Goal: Information Seeking & Learning: Find specific fact

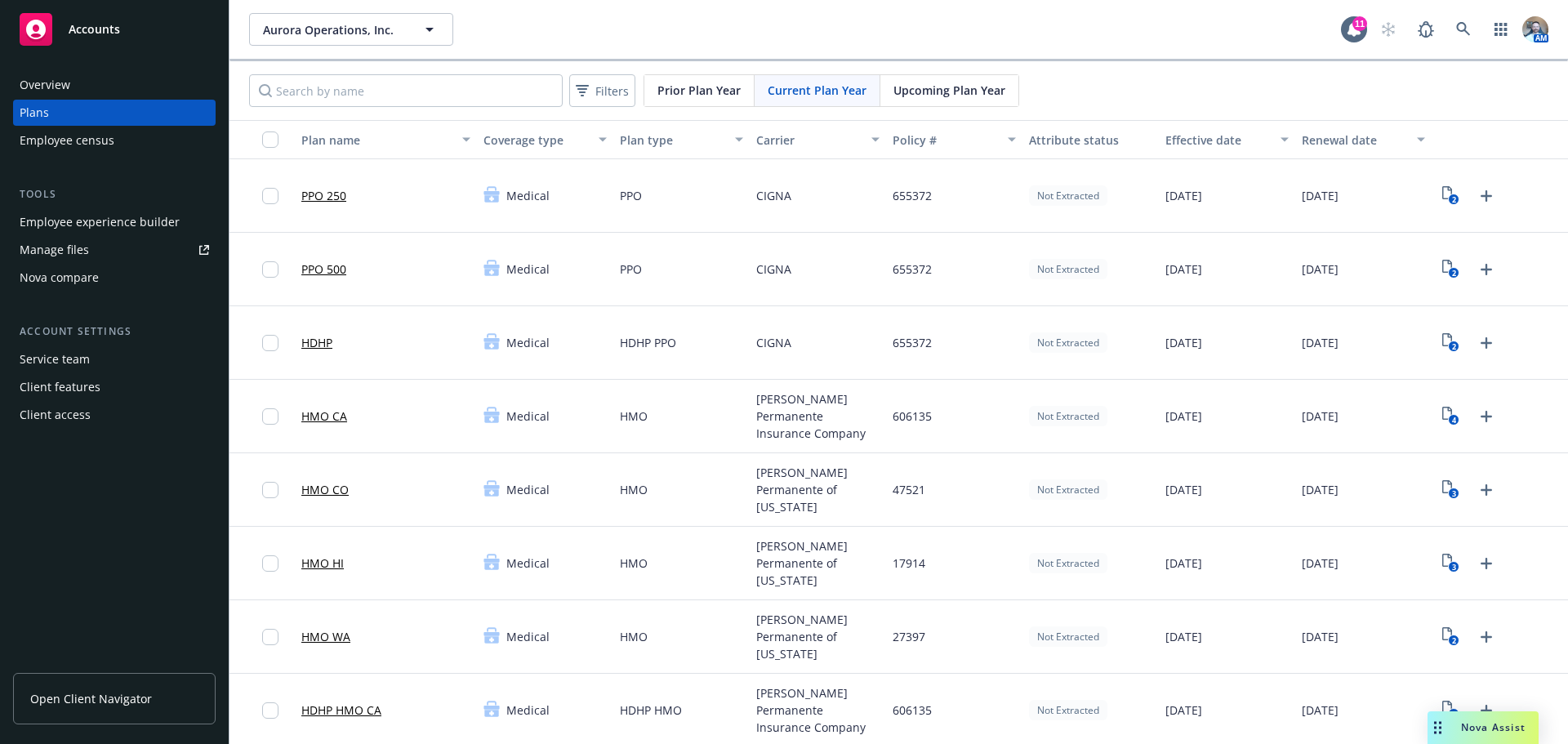
click at [108, 43] on div "Accounts" at bounding box center [114, 29] width 190 height 33
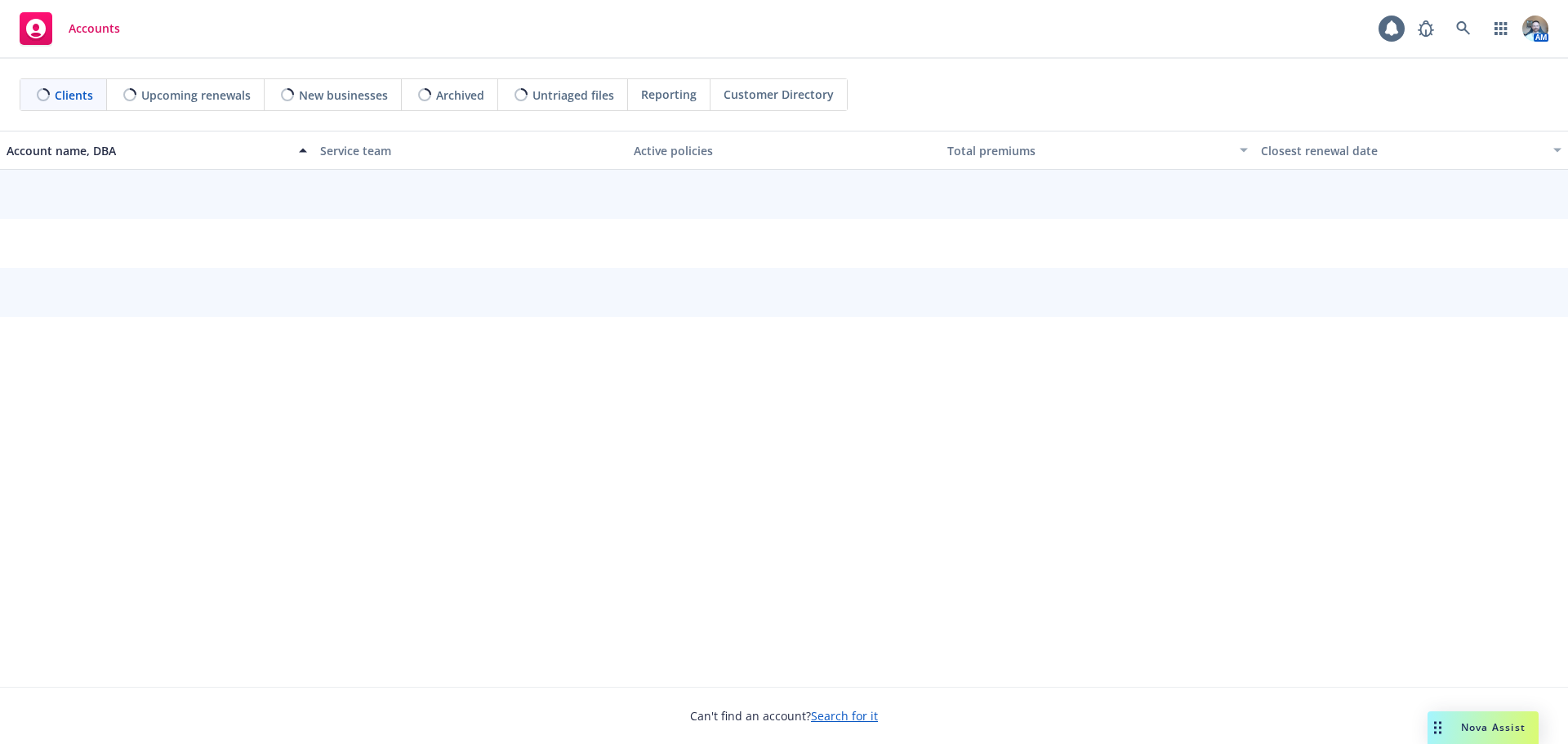
click at [347, 37] on div "Accounts AM" at bounding box center [784, 29] width 1568 height 58
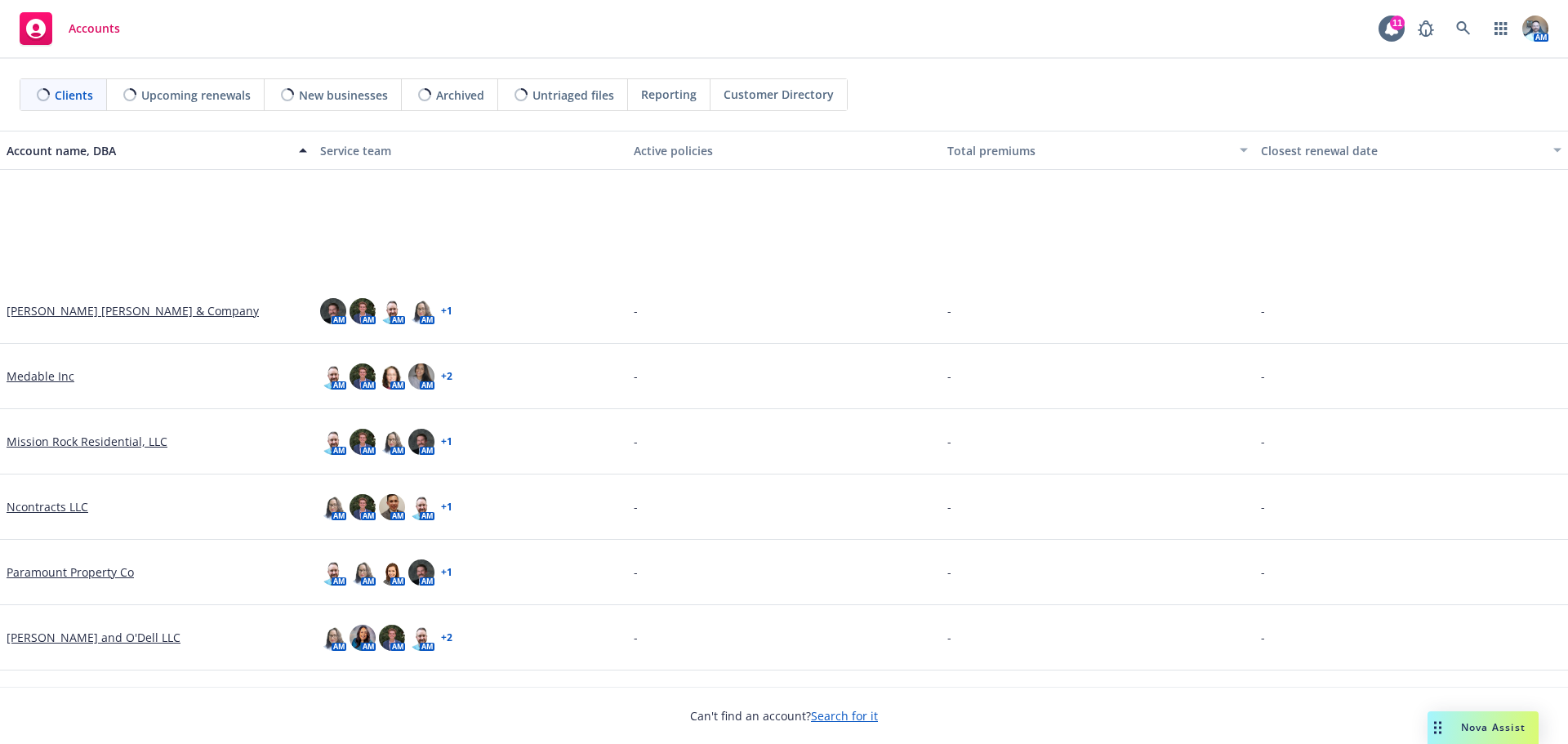
scroll to position [463, 0]
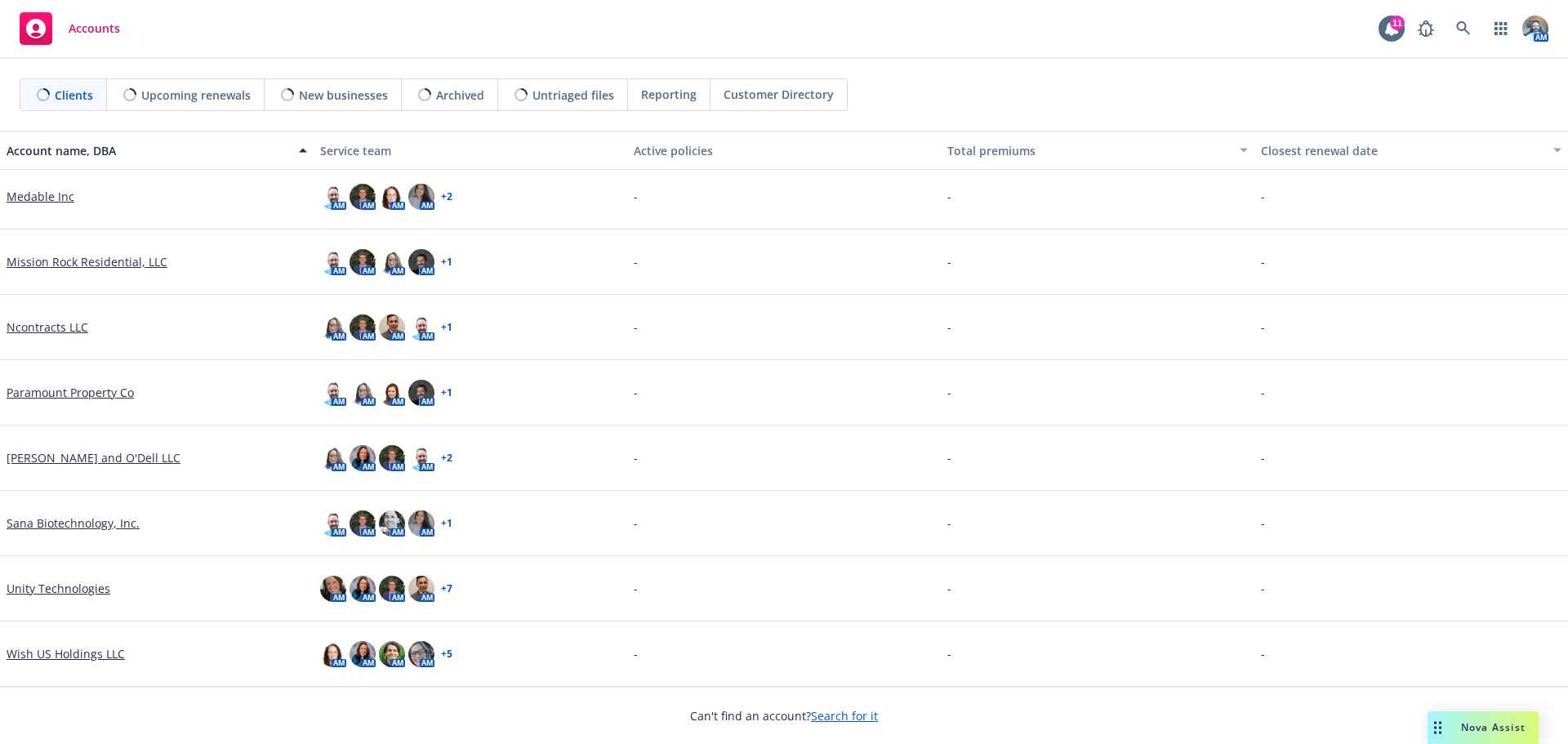
click at [58, 595] on link "Unity Technologies" at bounding box center [58, 588] width 104 height 17
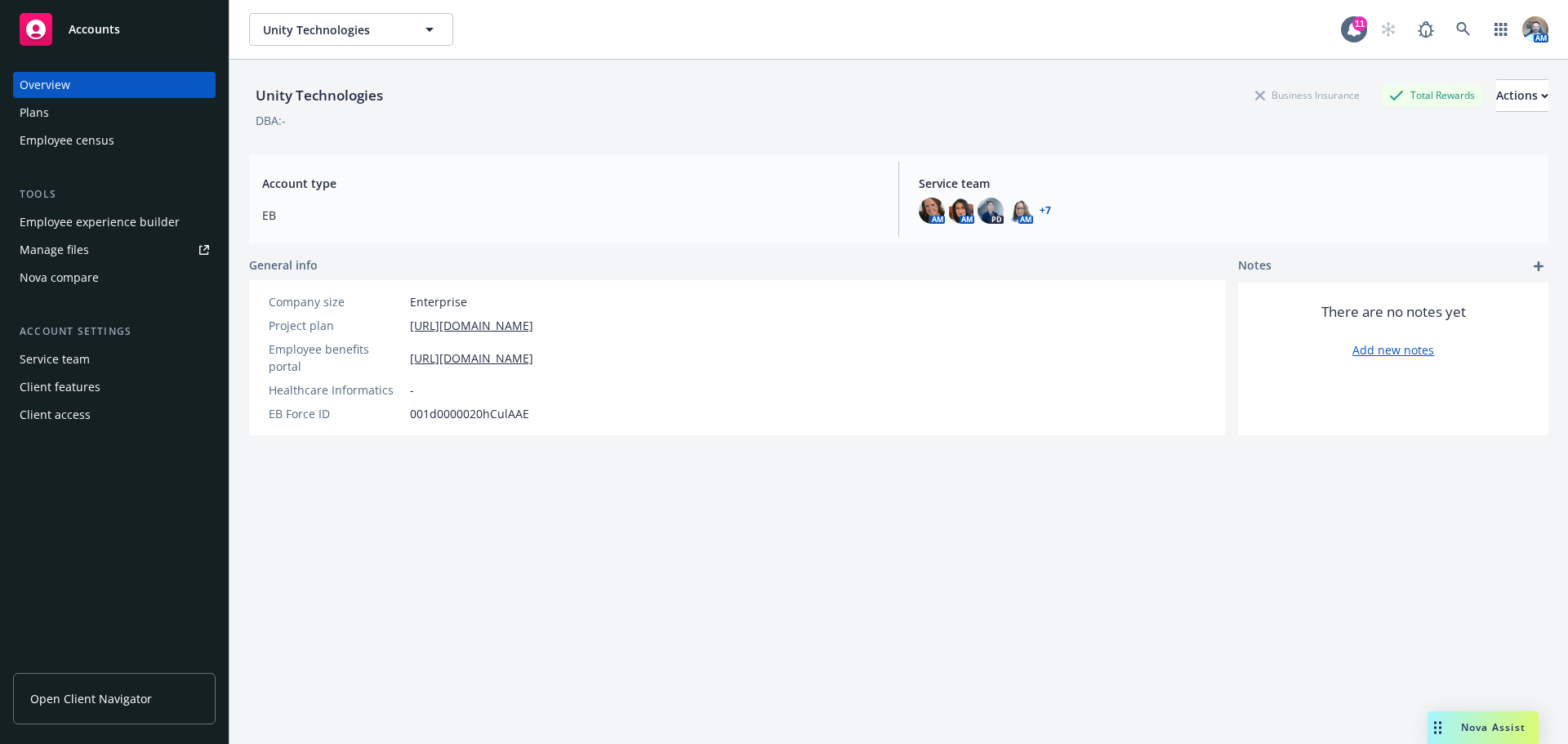
click at [132, 703] on span "Open Client Navigator" at bounding box center [91, 698] width 122 height 17
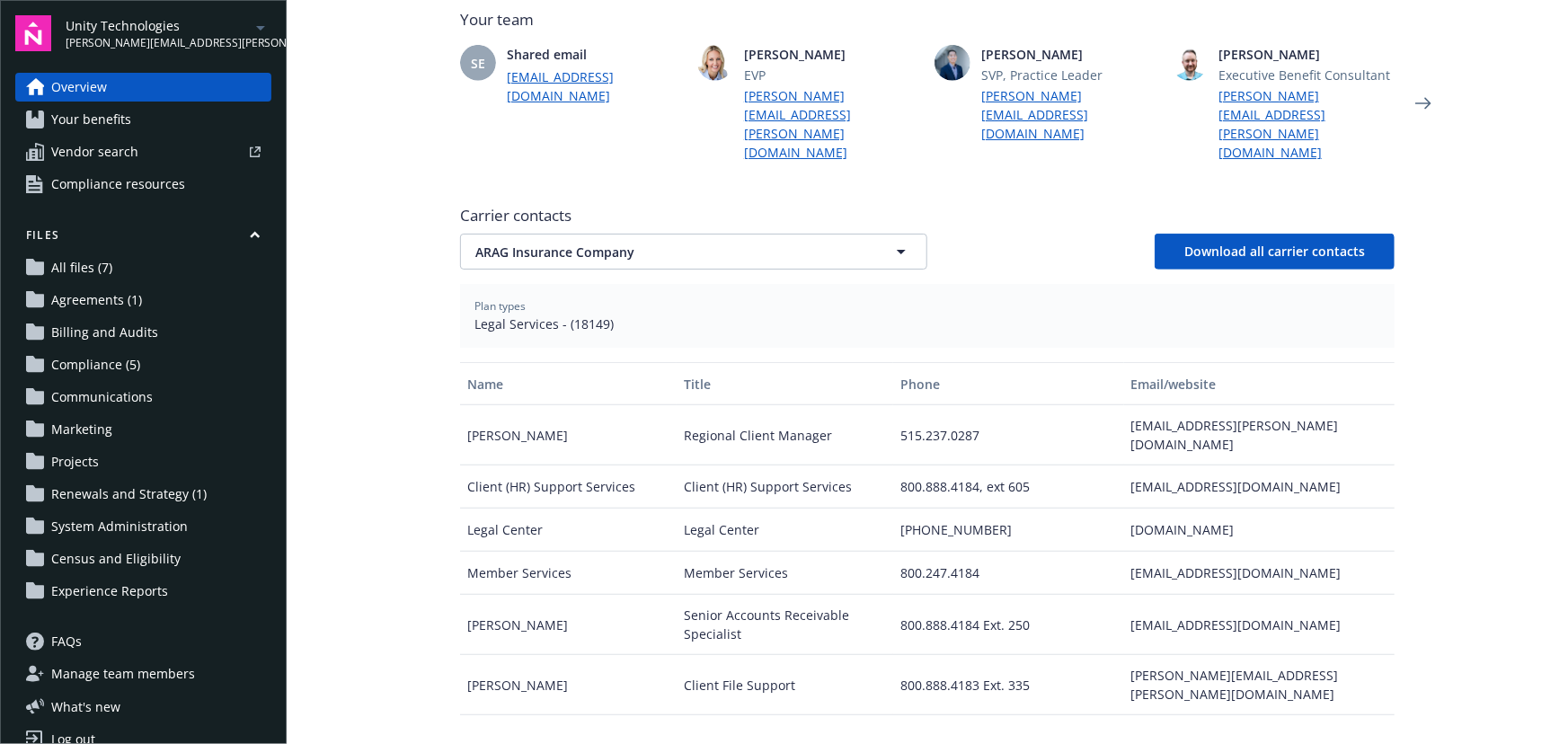
scroll to position [653, 0]
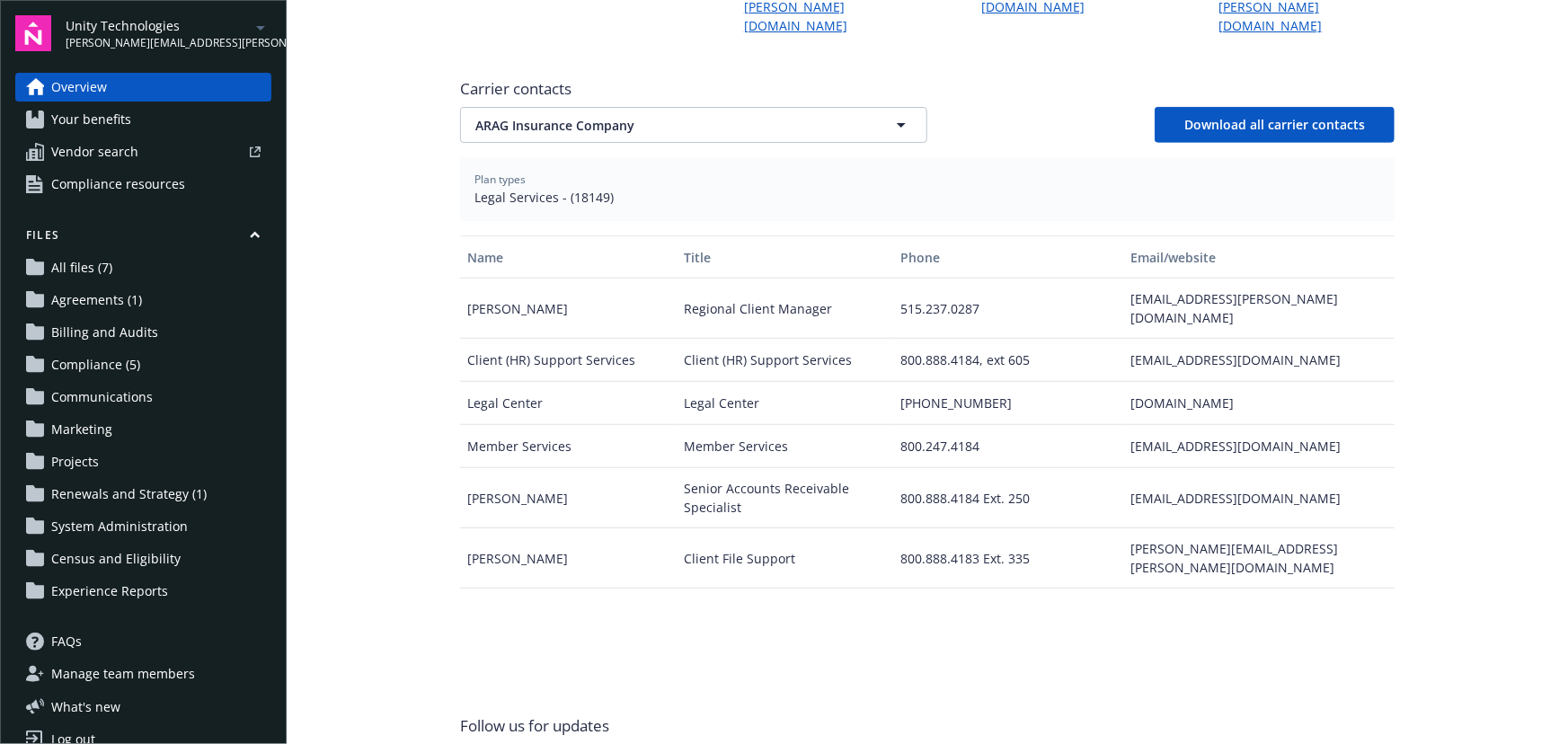
click at [1239, 425] on div "[EMAIL_ADDRESS][DOMAIN_NAME]" at bounding box center [1259, 446] width 270 height 43
copy div "[EMAIL_ADDRESS][DOMAIN_NAME]"
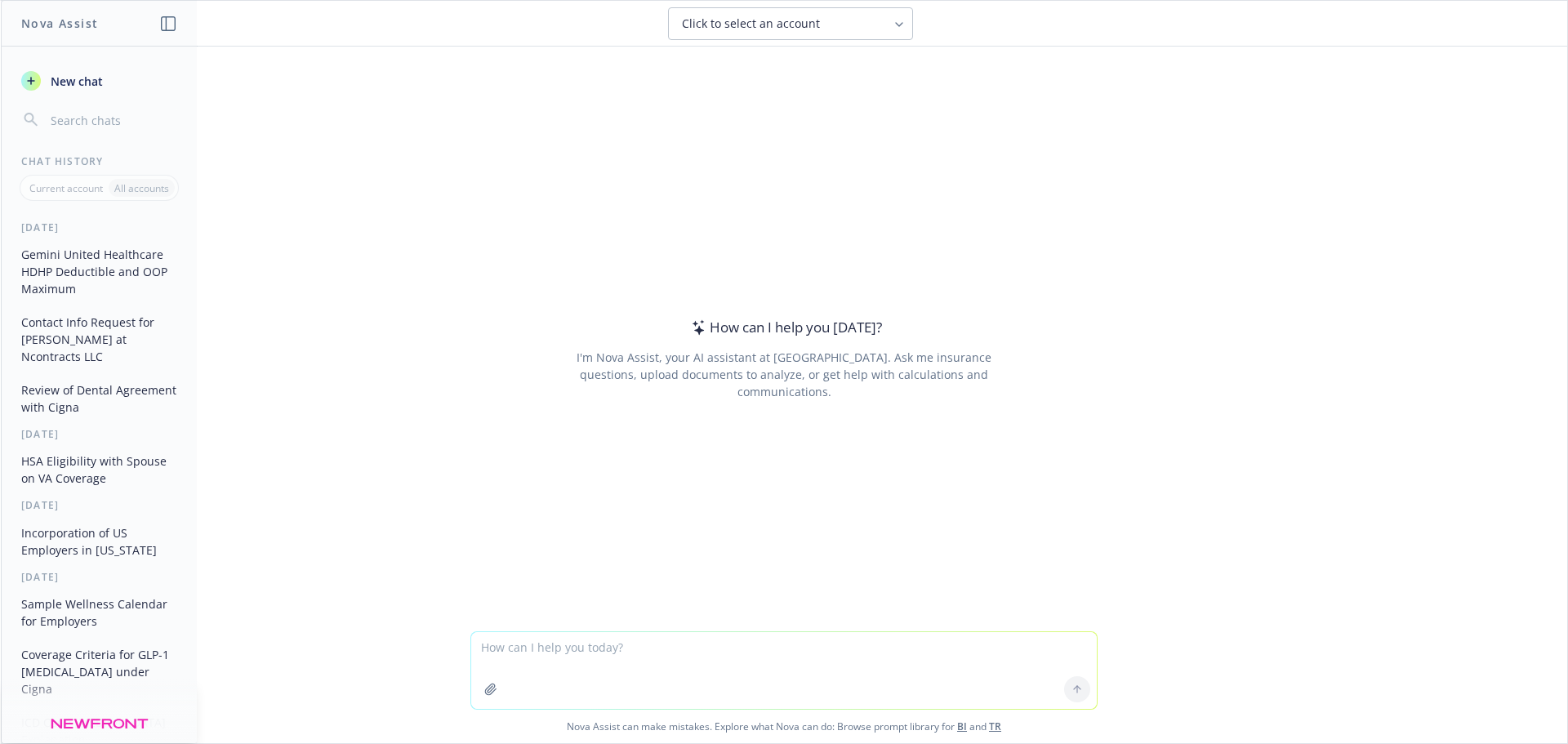
click at [556, 649] on textarea at bounding box center [784, 670] width 625 height 77
click at [582, 653] on textarea "what is the" at bounding box center [784, 670] width 625 height 77
type textarea "what is the average % that the cost of healthcare increases each year?"
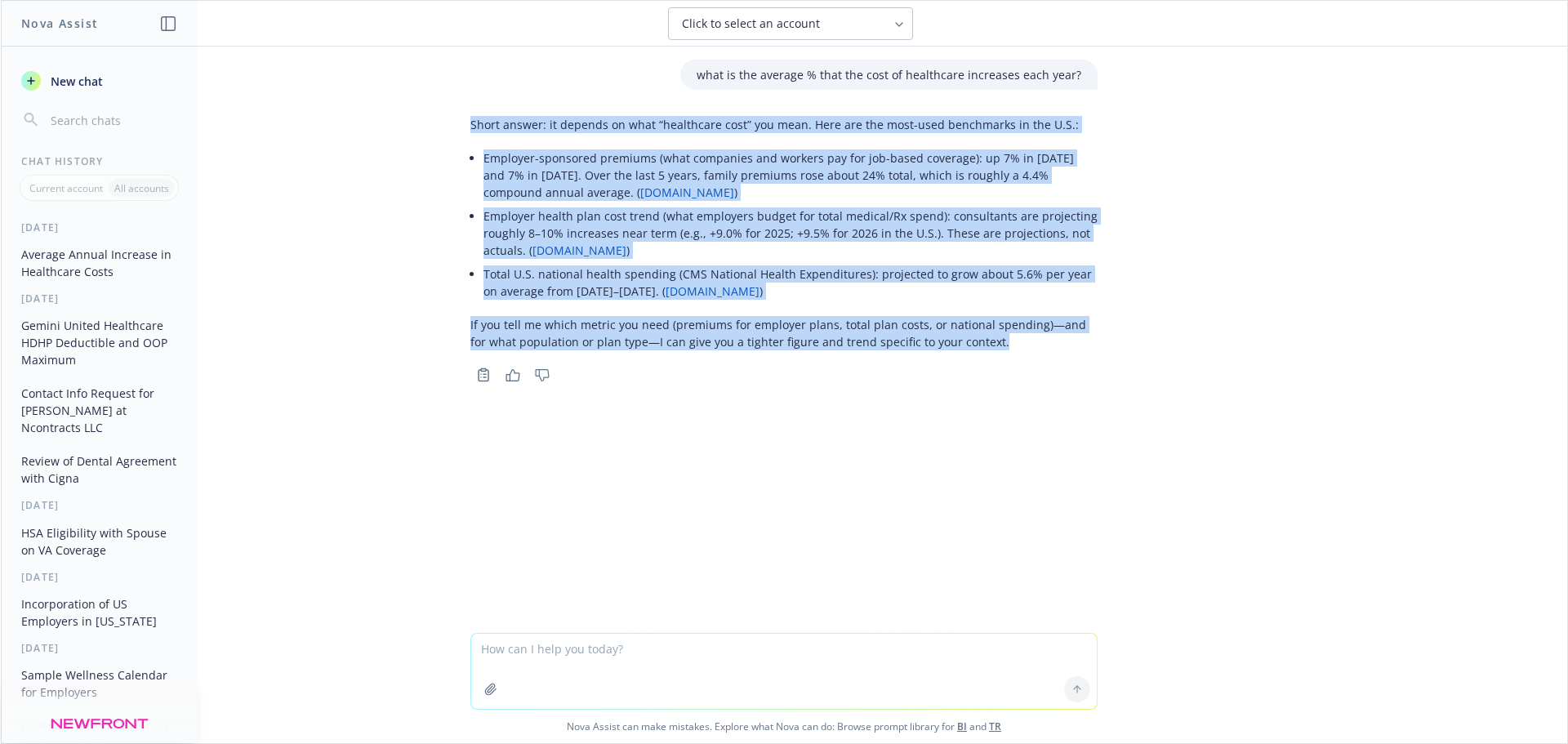
drag, startPoint x: 992, startPoint y: 350, endPoint x: 463, endPoint y: 128, distance: 573.7
click at [463, 128] on div "Short answer: it depends on what “healthcare cost” you mean. Here are the most-…" at bounding box center [784, 247] width 653 height 277
copy div "Short answer: it depends on what “healthcare cost” you mean. Here are the most-…"
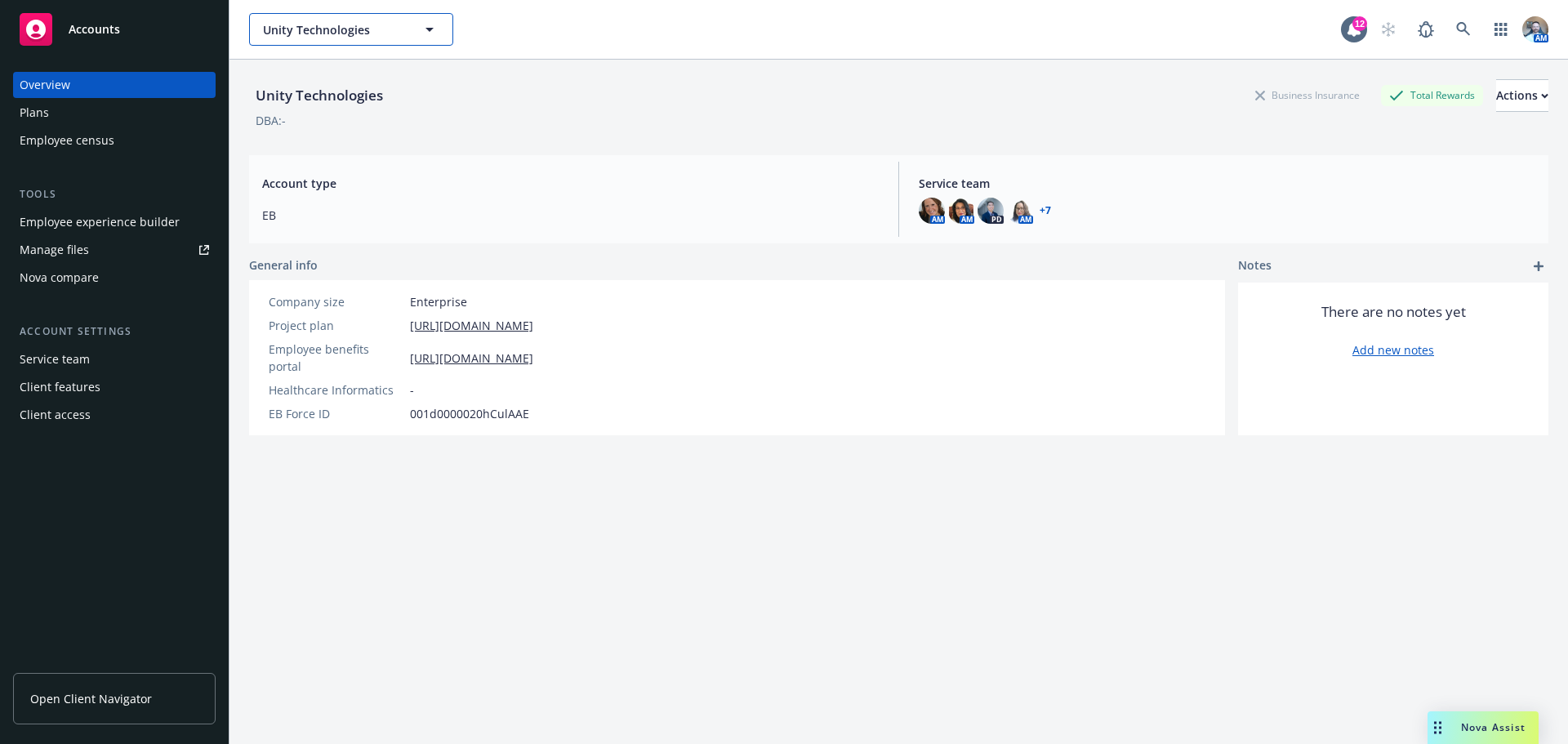
click at [327, 28] on span "Unity Technologies" at bounding box center [333, 30] width 141 height 17
click at [318, 40] on button "Unity Technologies" at bounding box center [350, 29] width 204 height 33
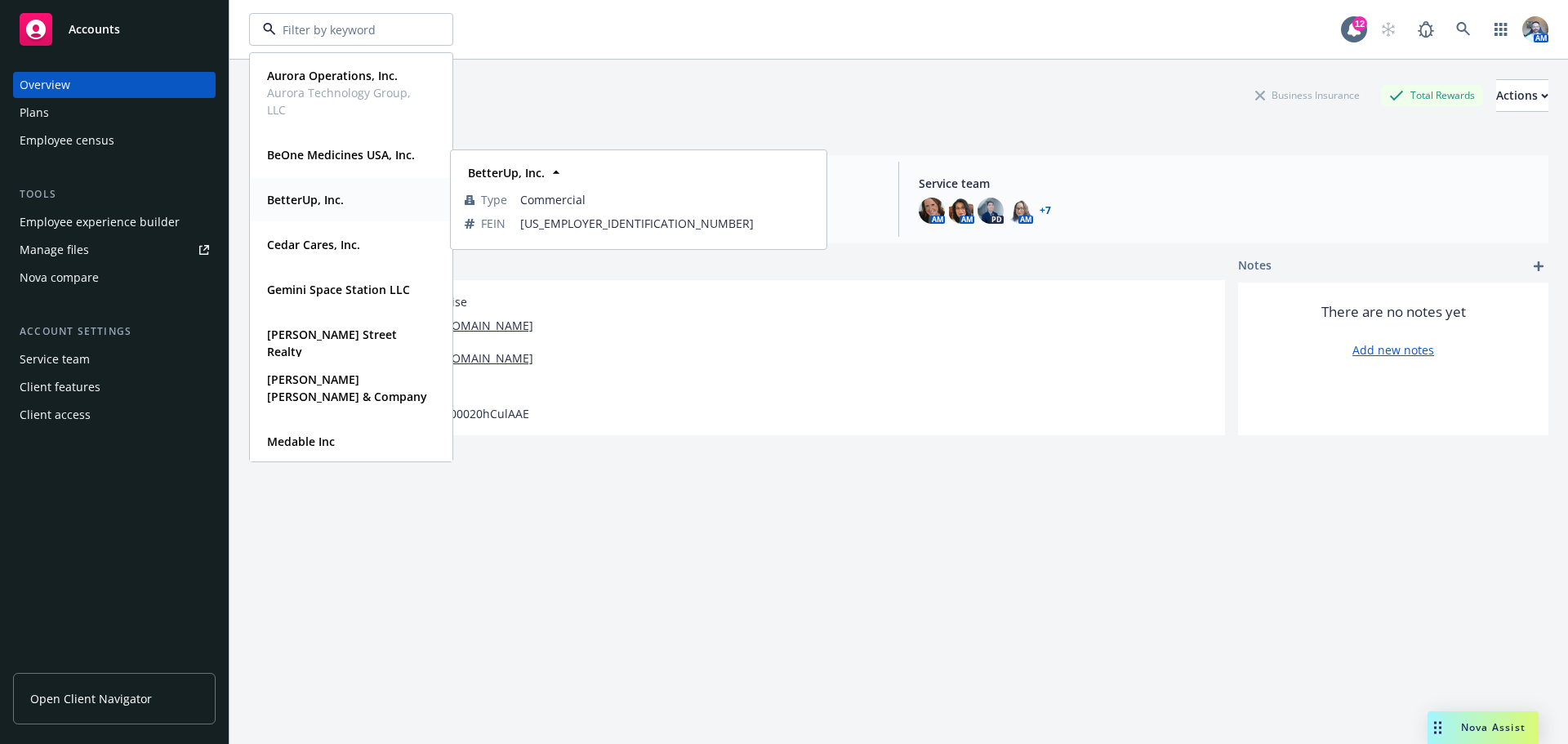
click at [337, 194] on strong "BetterUp, Inc." at bounding box center [305, 200] width 77 height 15
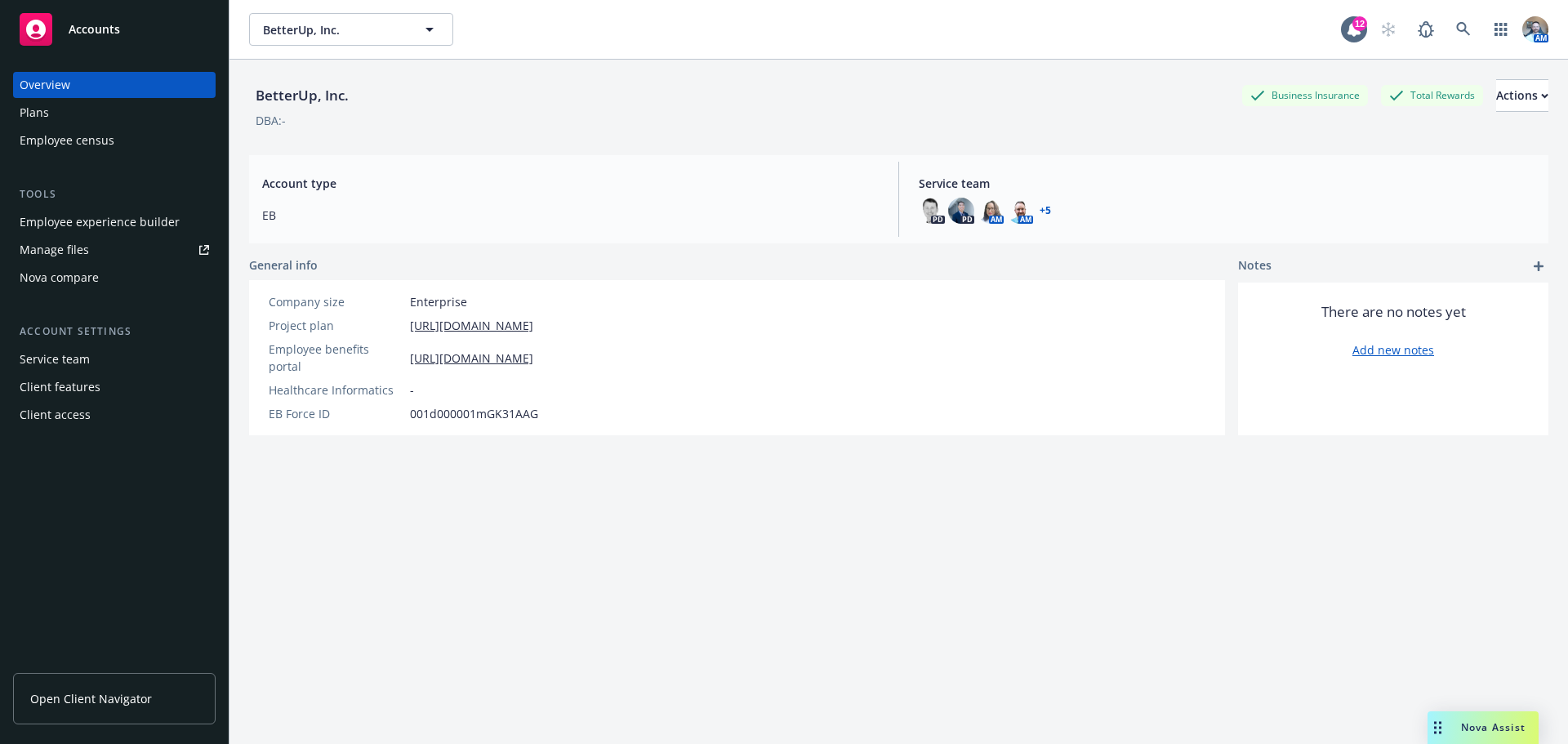
click at [52, 108] on div "Plans" at bounding box center [114, 113] width 190 height 26
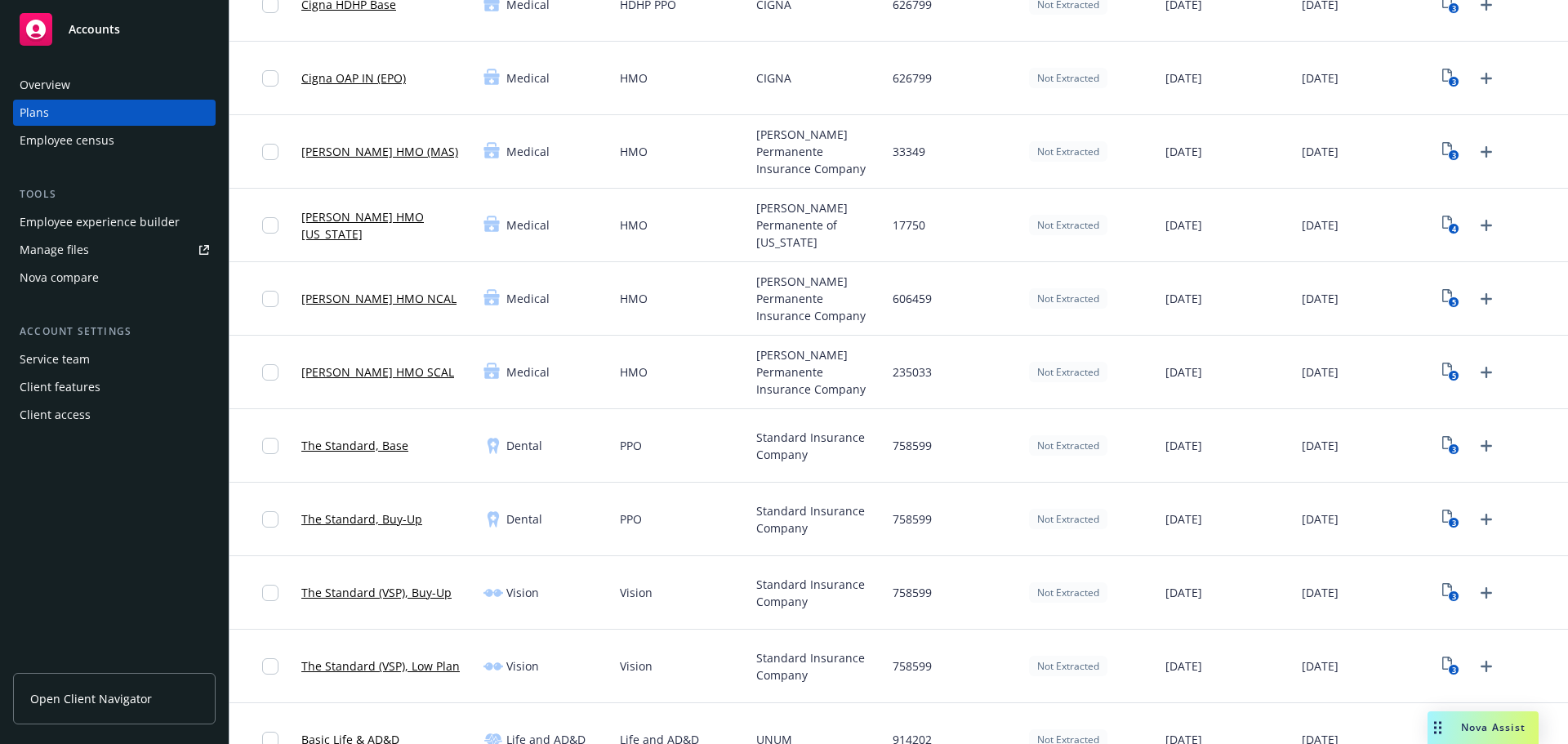
scroll to position [327, 0]
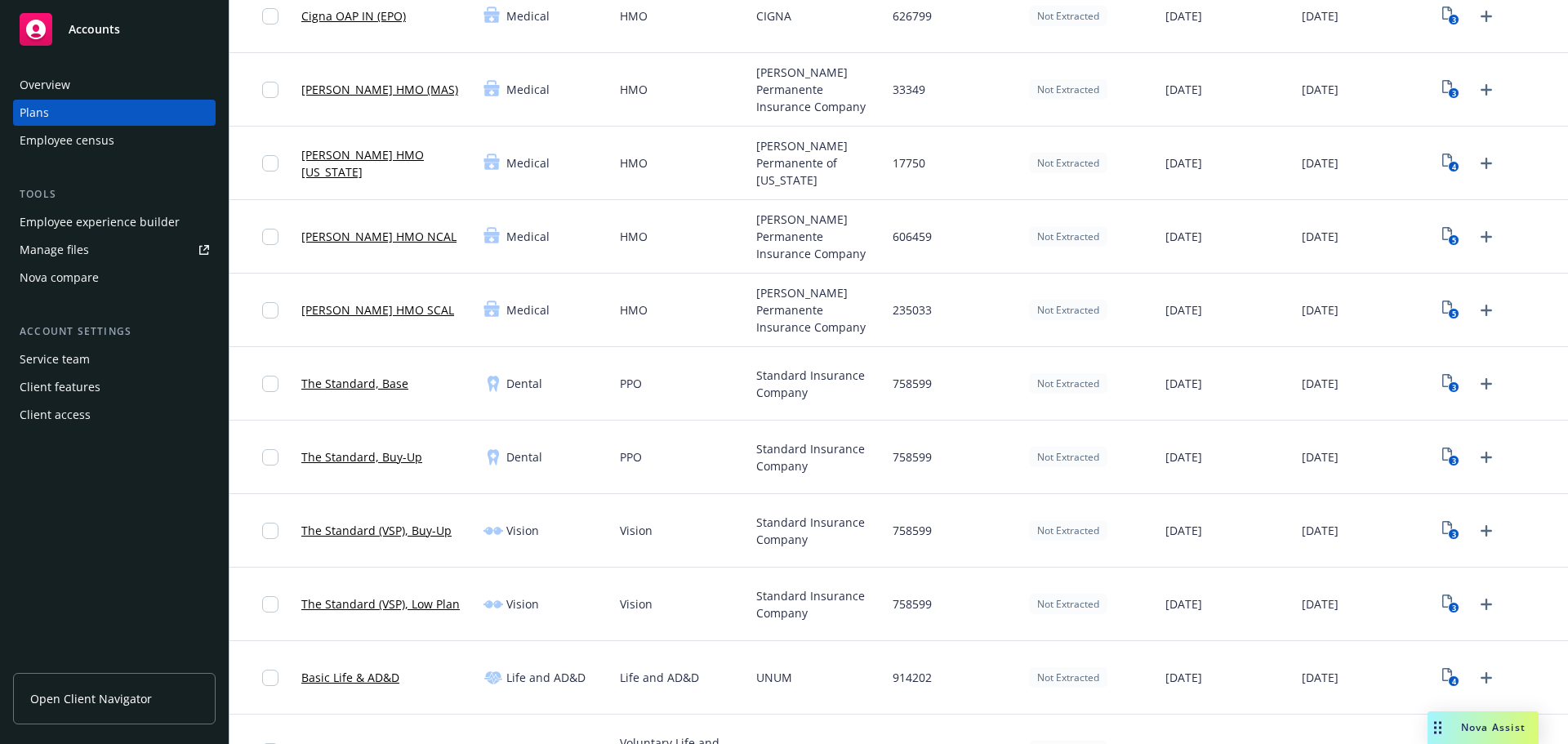
click at [388, 389] on link "The Standard, Base" at bounding box center [355, 383] width 107 height 17
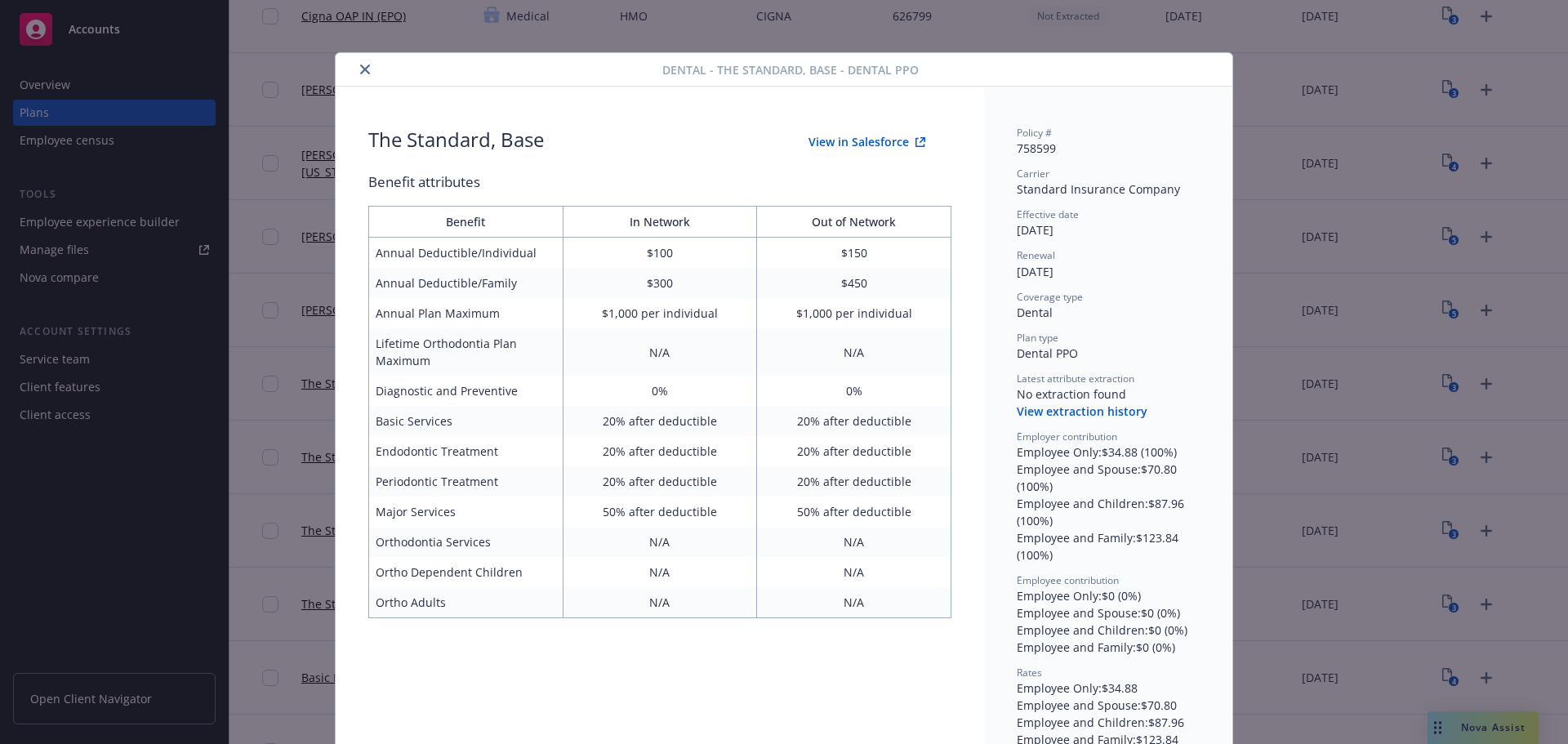
scroll to position [39, 0]
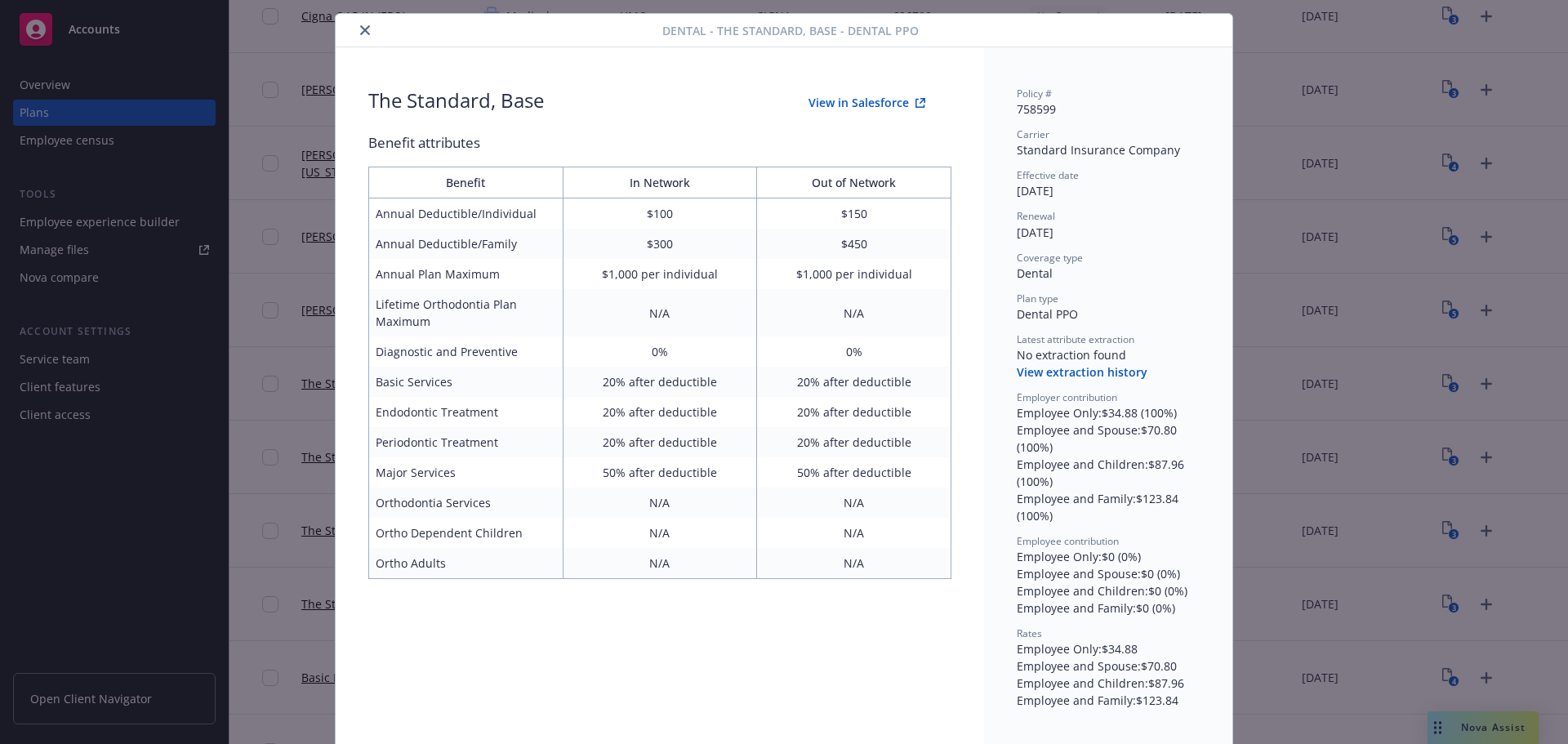
click at [360, 34] on icon "close" at bounding box center [366, 30] width 10 height 10
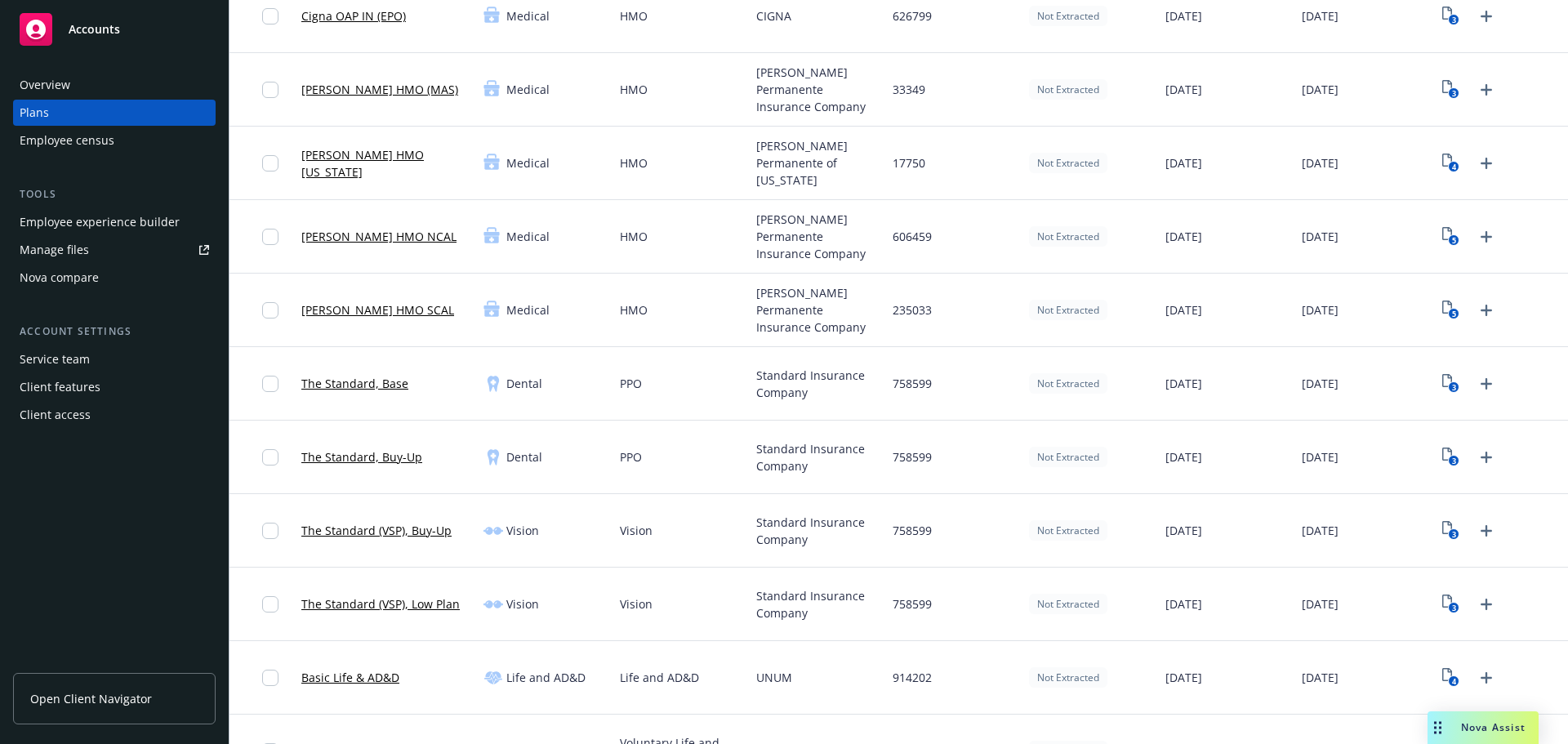
click at [1431, 361] on div "3" at bounding box center [1499, 383] width 136 height 74
click at [1442, 377] on icon "View Plan Documents" at bounding box center [1447, 380] width 10 height 13
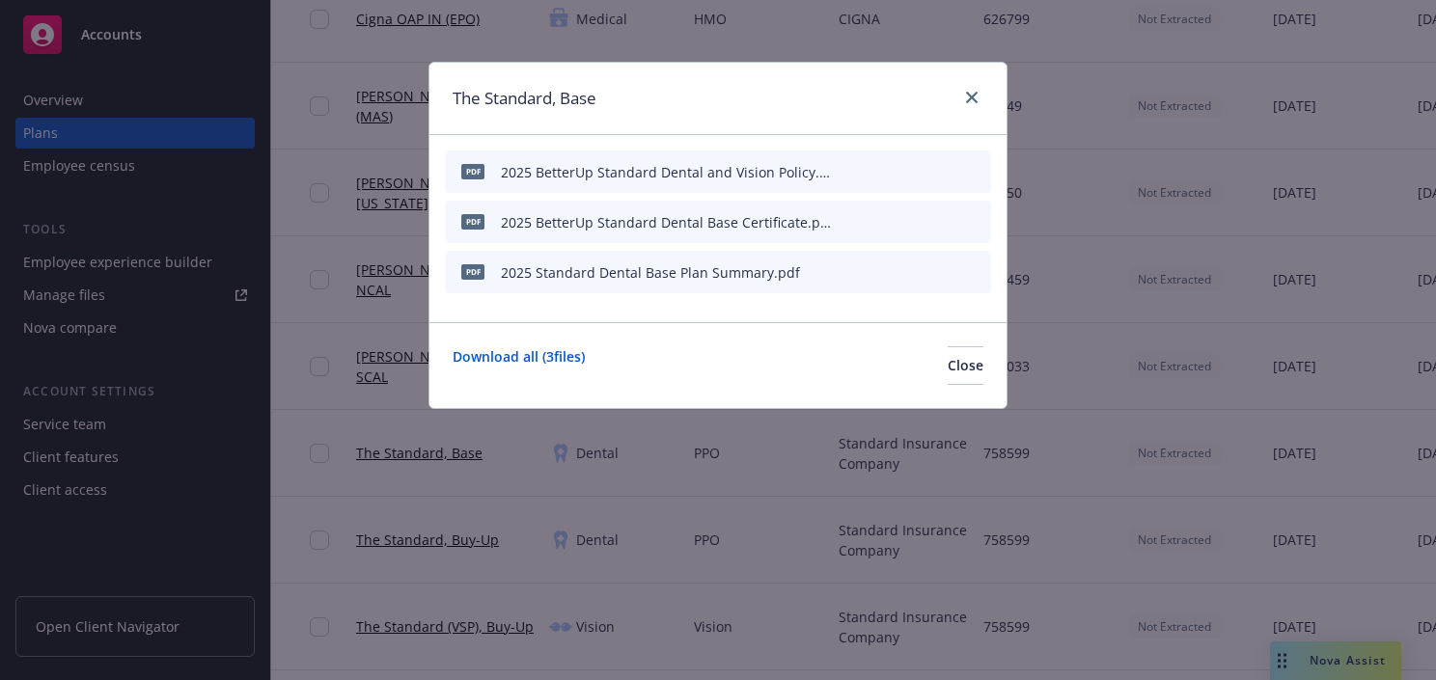
click at [982, 104] on div at bounding box center [967, 98] width 31 height 25
click at [978, 103] on link "close" at bounding box center [971, 97] width 23 height 23
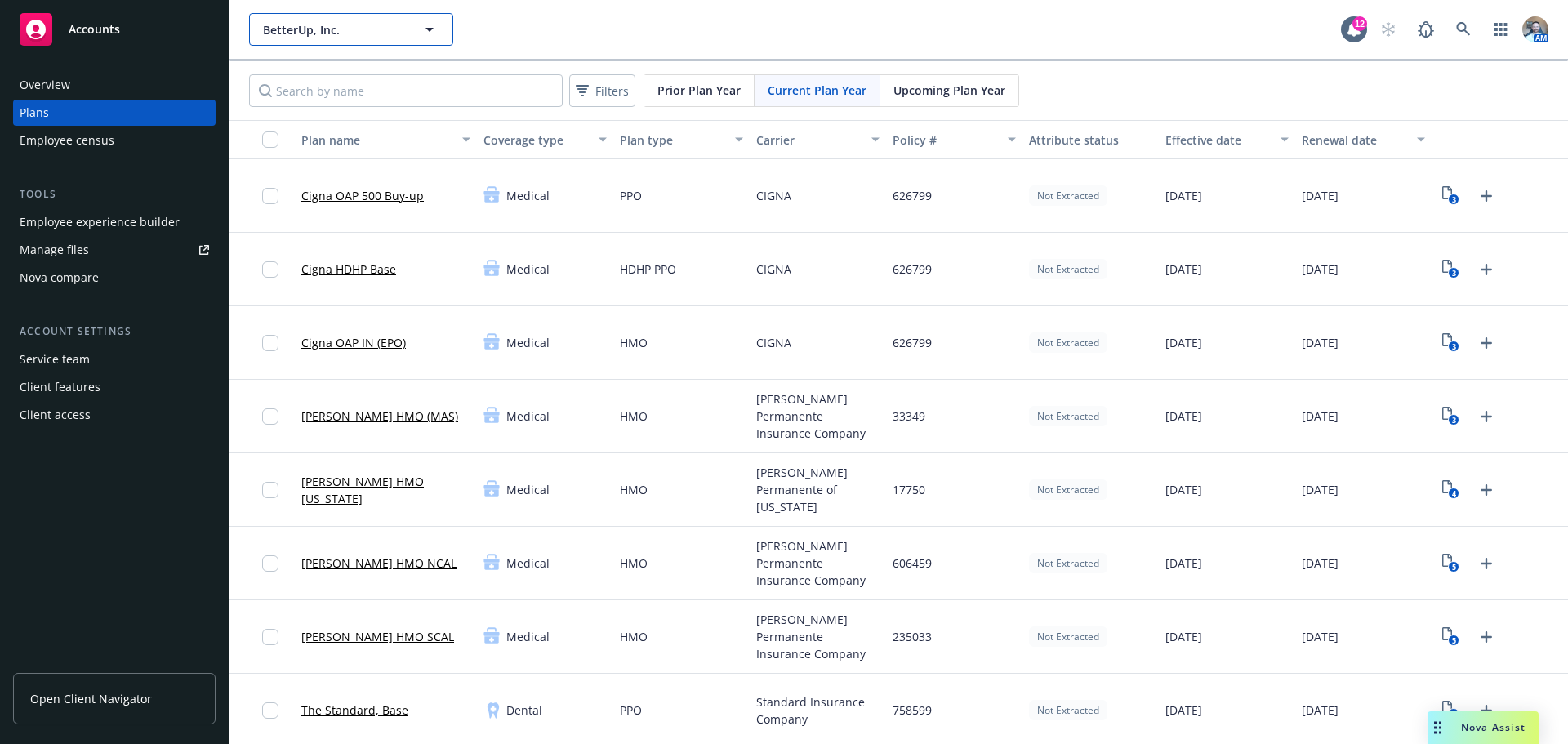
click at [355, 26] on span "BetterUp, Inc." at bounding box center [333, 30] width 141 height 17
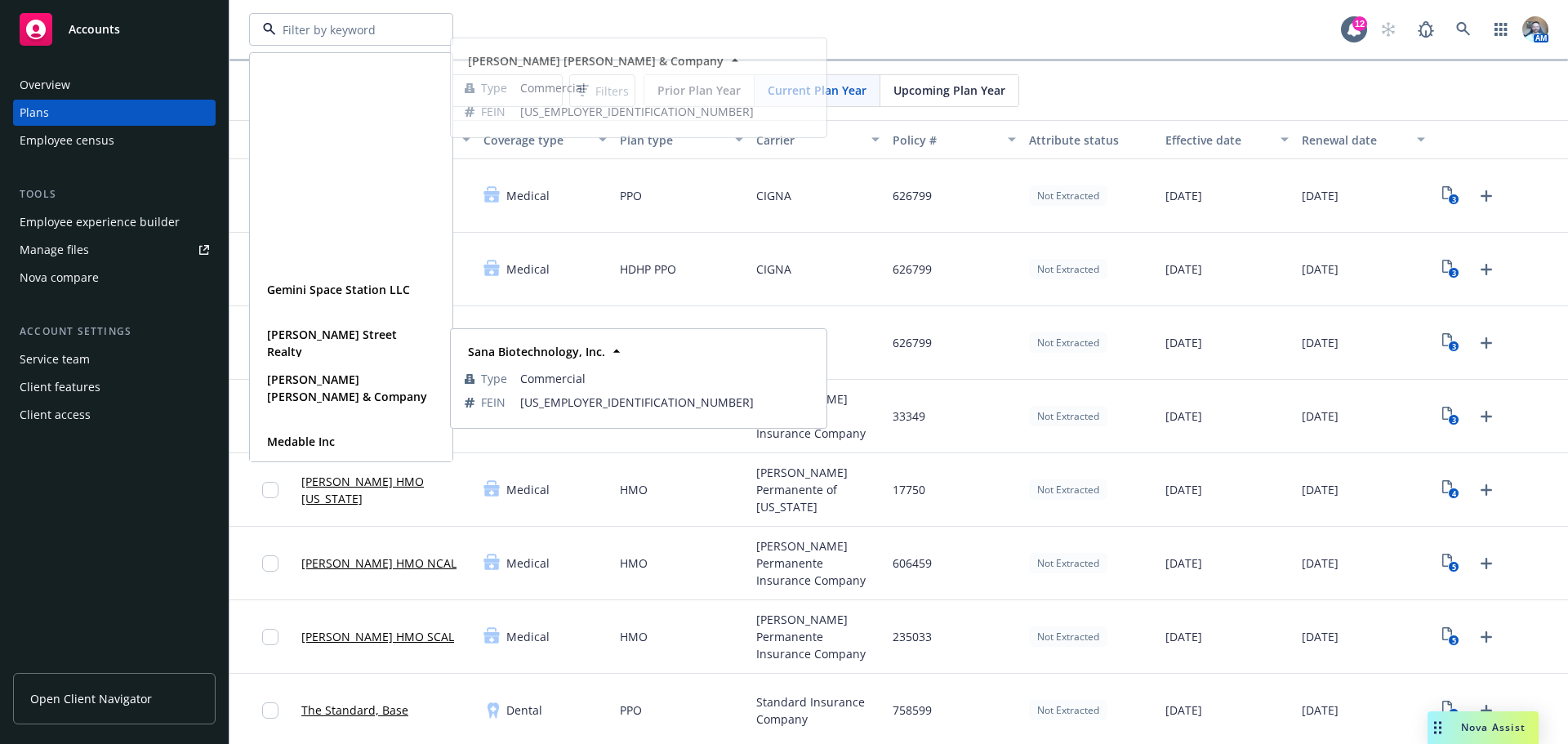
scroll to position [327, 0]
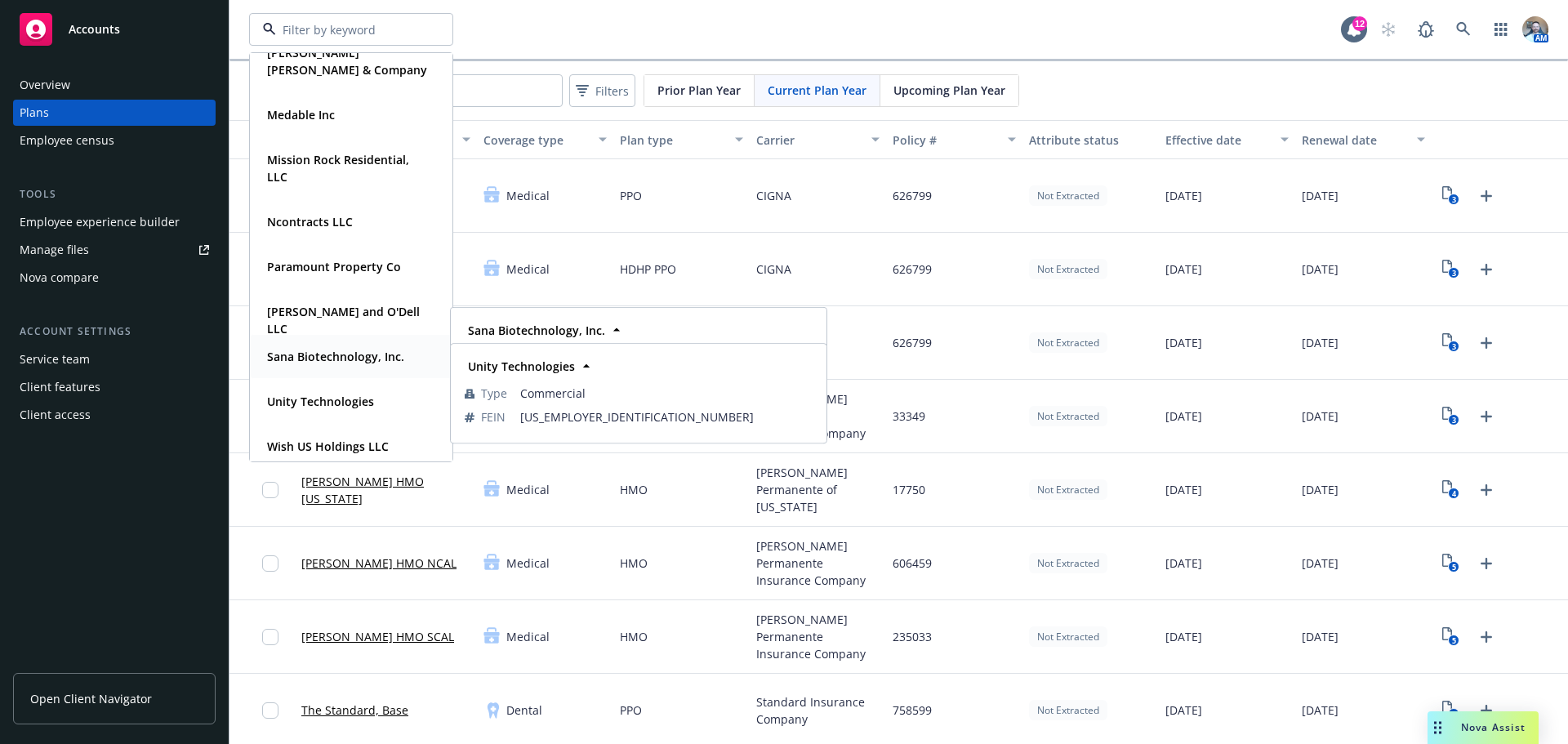
click at [342, 368] on div "Sana Biotechnology, Inc. Type Commercial FEIN 83-1381173" at bounding box center [350, 356] width 201 height 43
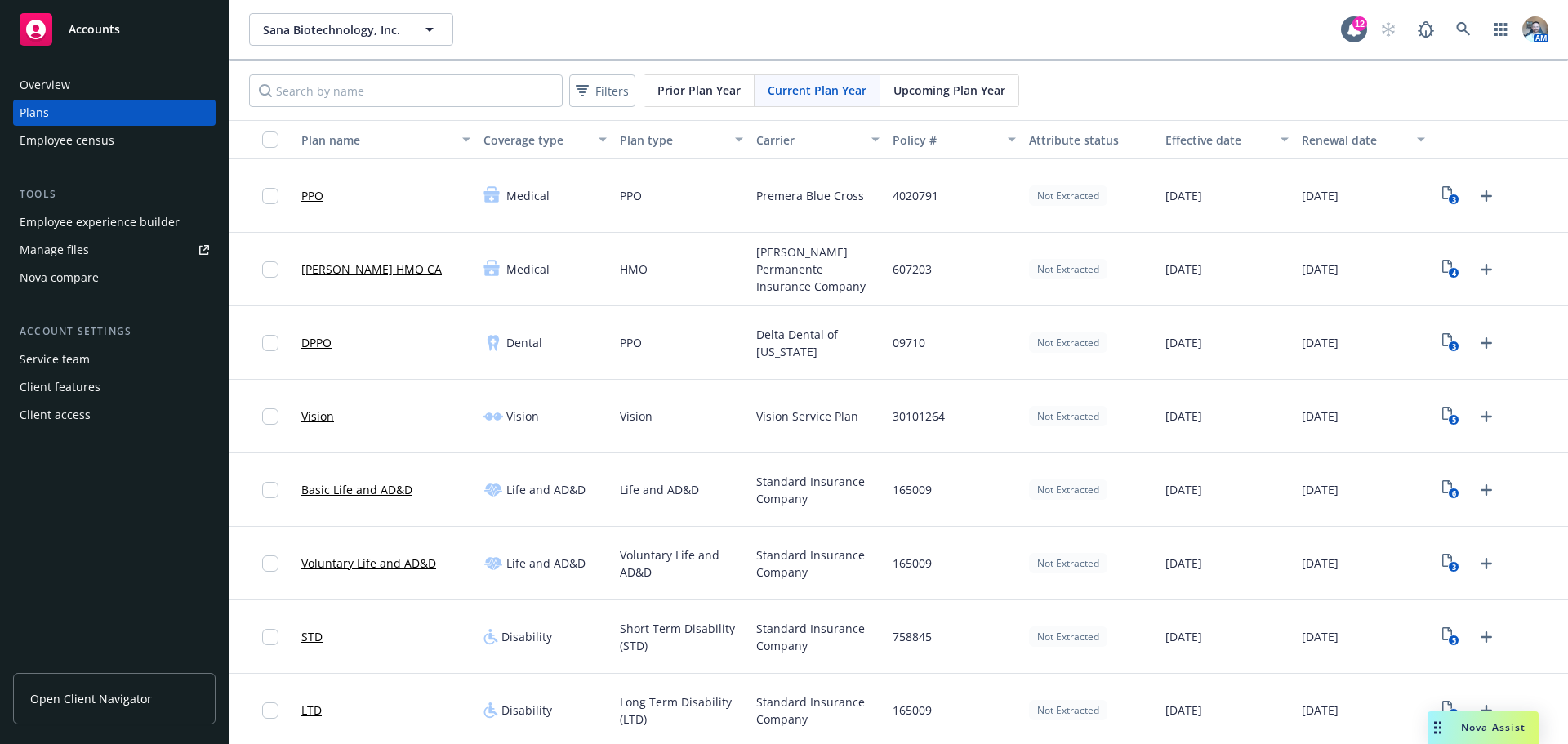
click at [79, 92] on div "Overview" at bounding box center [114, 85] width 190 height 26
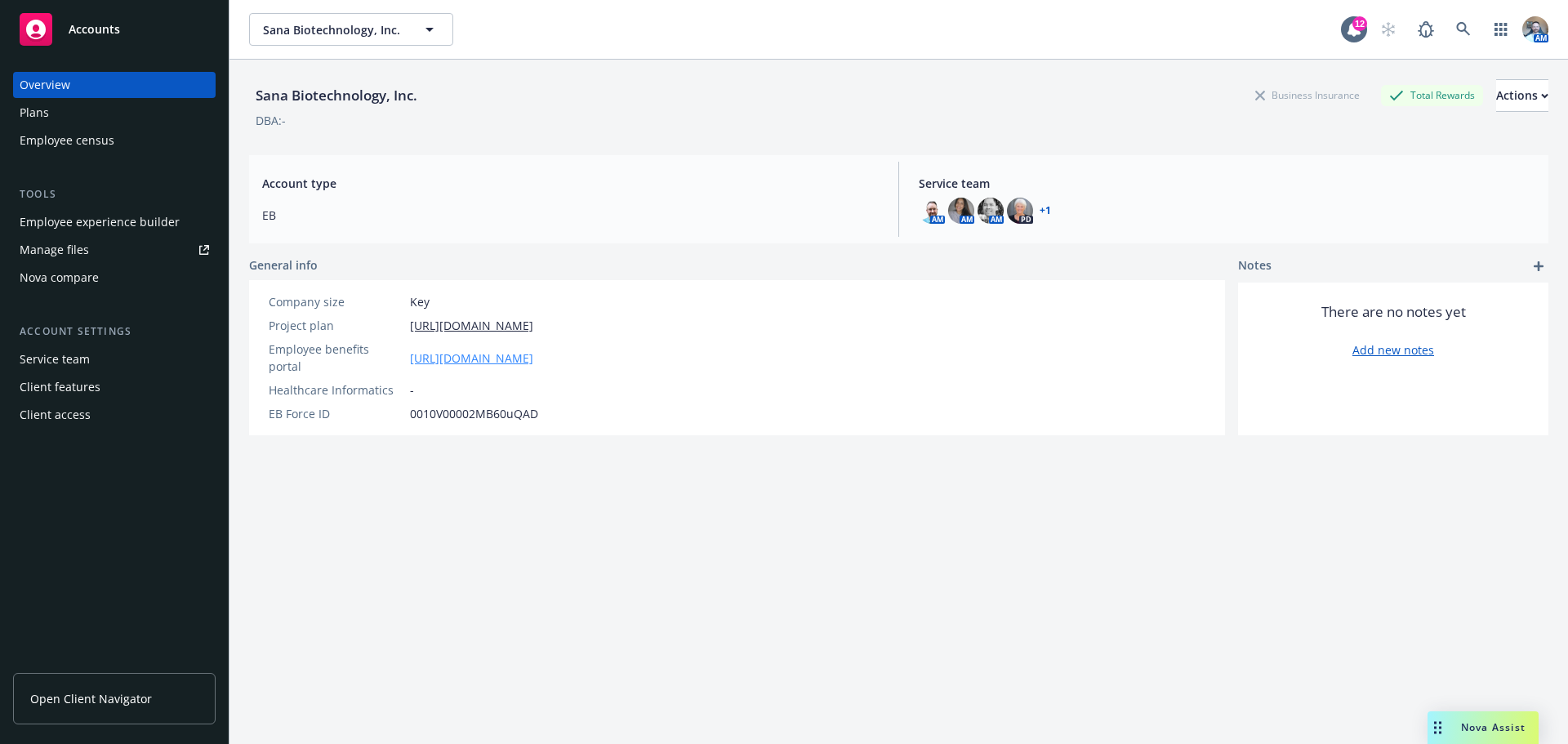
click at [460, 353] on link "https://app.strivebenefits.com/sana?country=us" at bounding box center [471, 358] width 124 height 17
click at [338, 21] on span "Sana Biotechnology, Inc." at bounding box center [333, 30] width 141 height 17
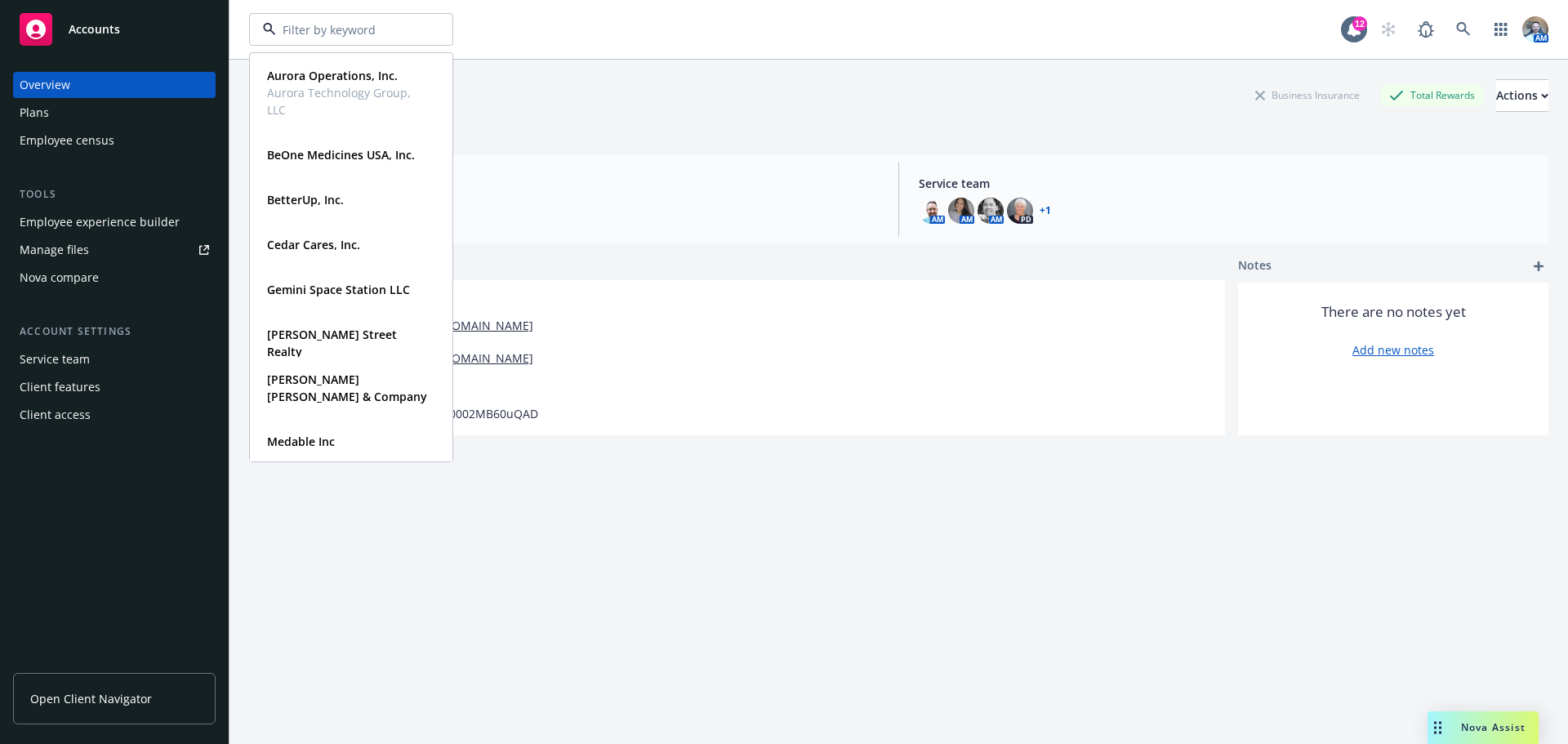
click at [537, 91] on div "Sana Biotechnology, Inc. Business Insurance Total Rewards Actions" at bounding box center [898, 96] width 1299 height 33
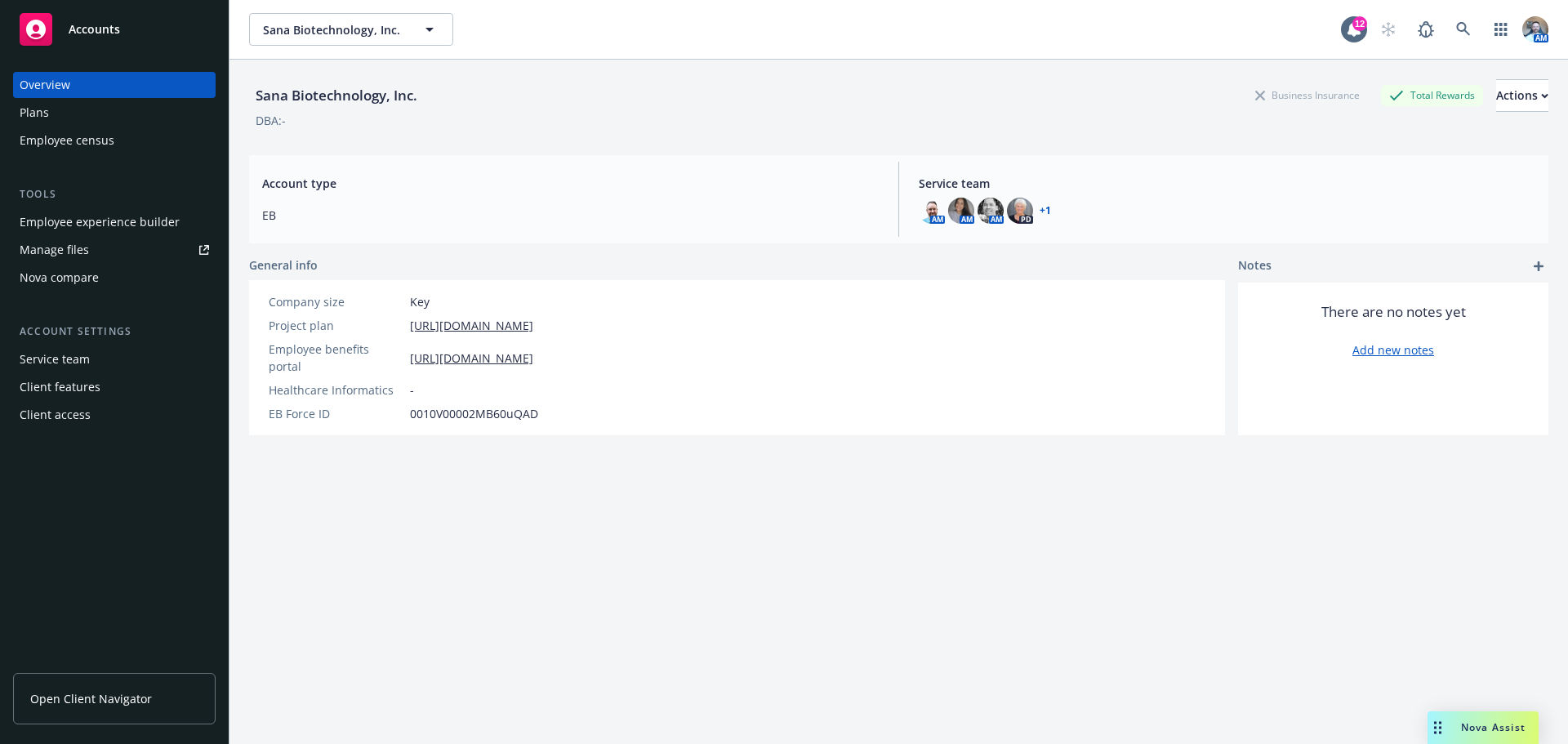
click at [35, 111] on div "Plans" at bounding box center [34, 113] width 30 height 26
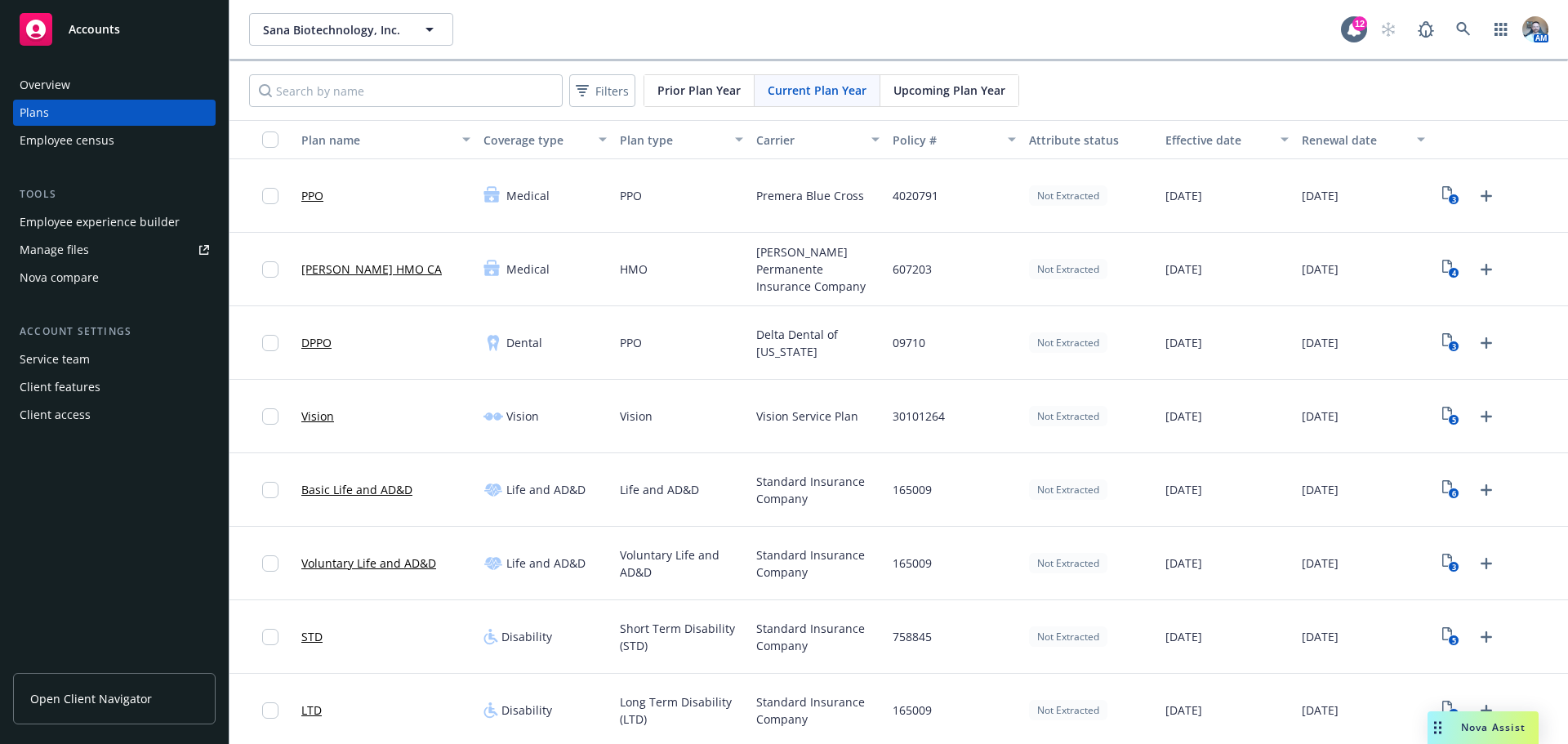
click at [315, 189] on link "PPO" at bounding box center [312, 196] width 22 height 17
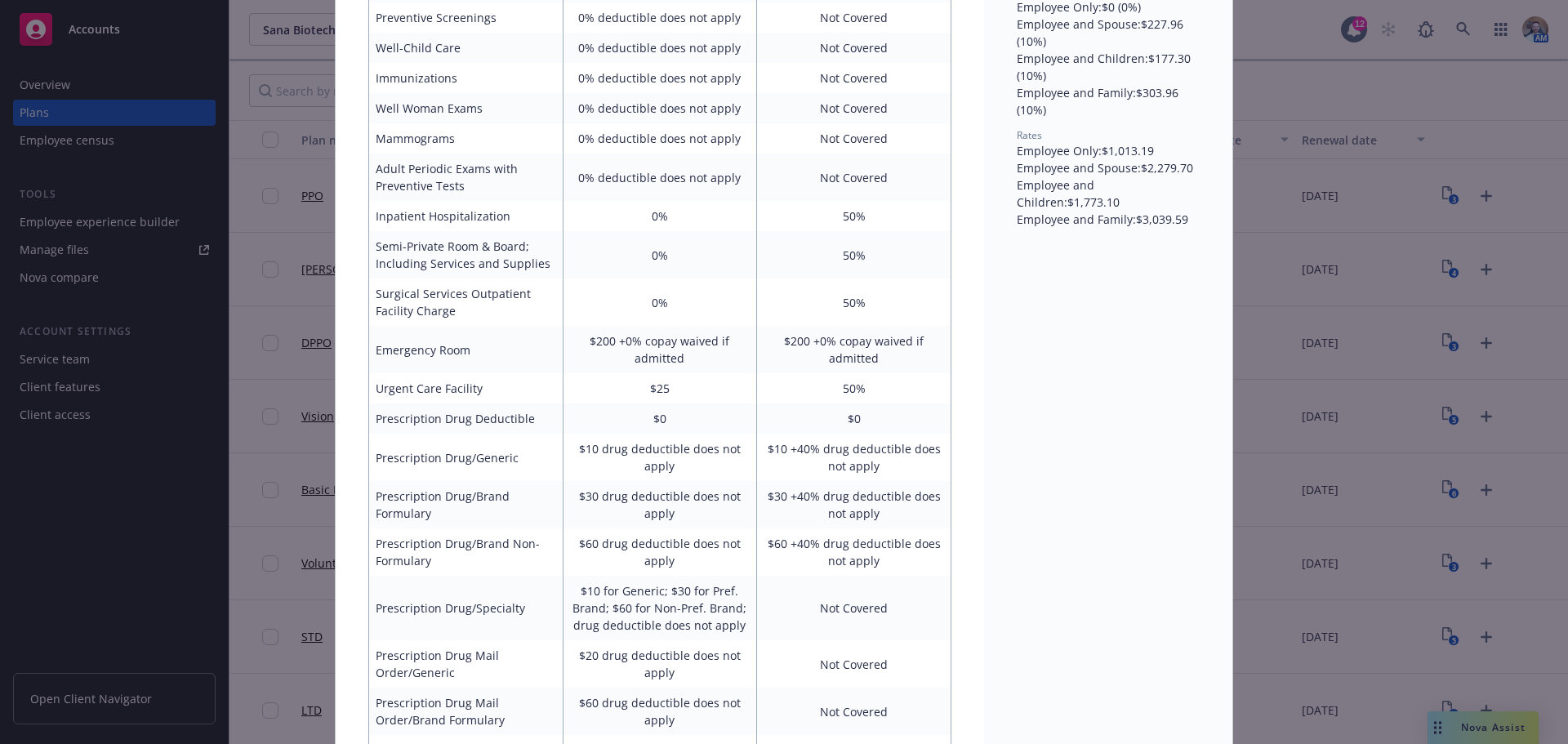
scroll to position [703, 0]
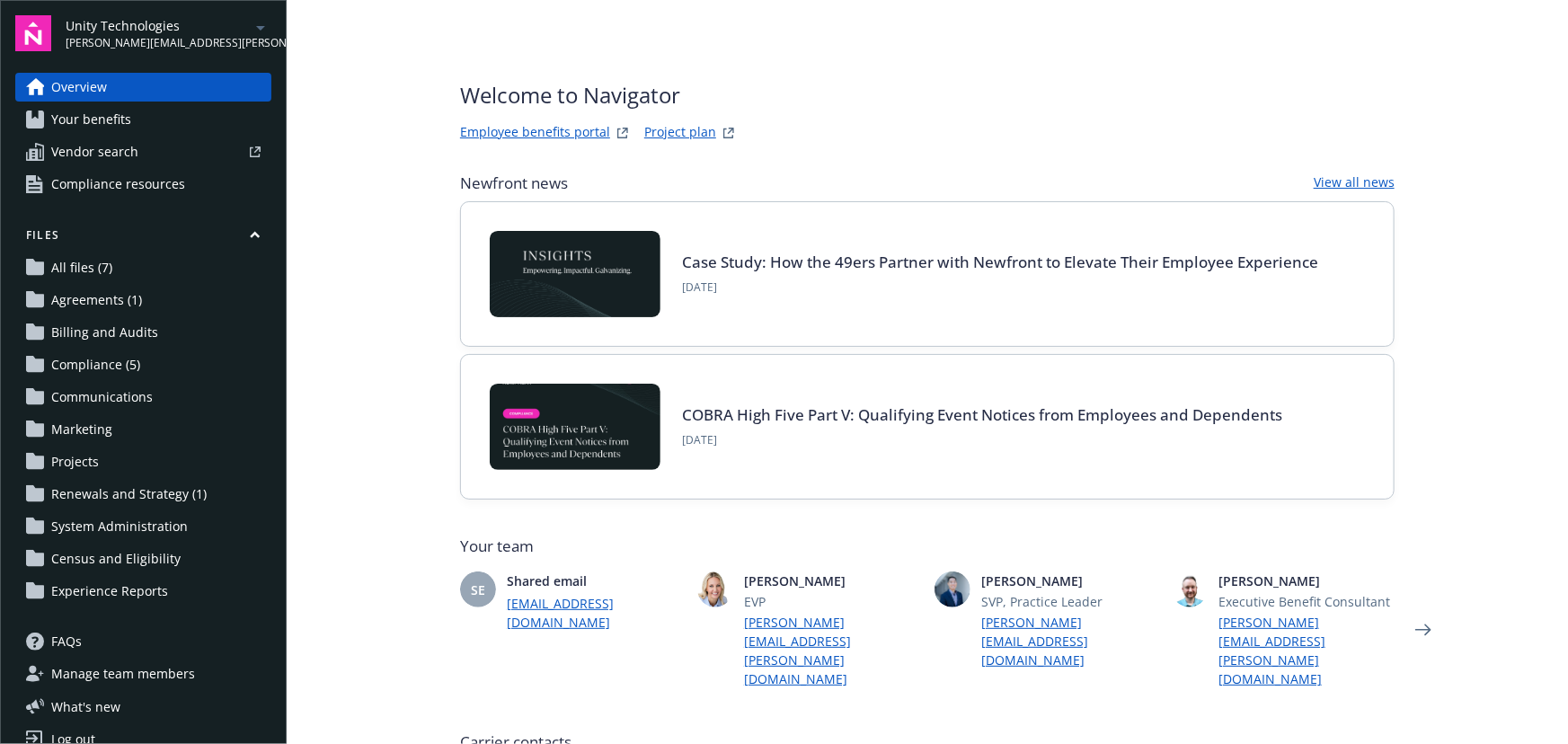
scroll to position [653, 0]
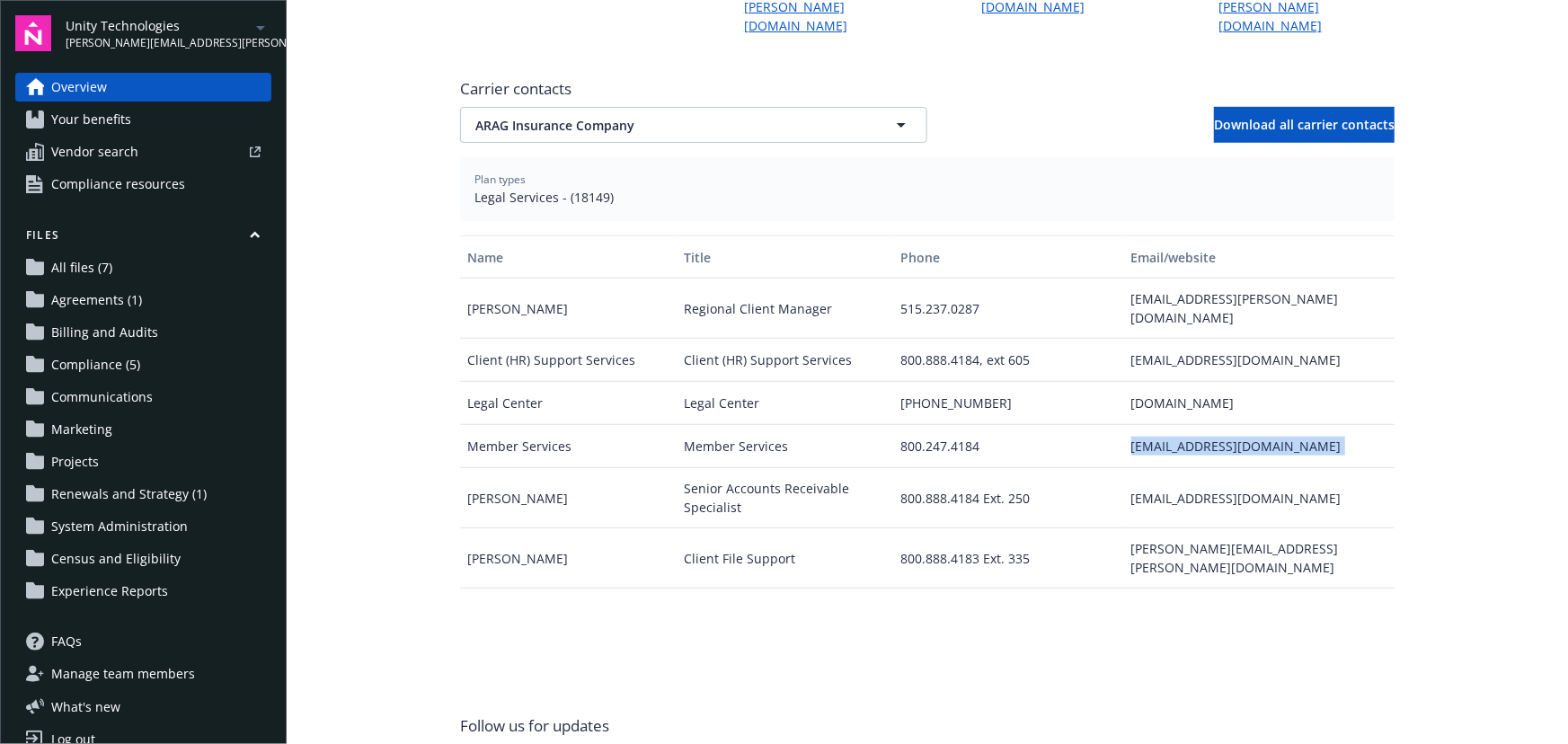
click at [230, 34] on div "Unity Technologies [PERSON_NAME][EMAIL_ADDRESS][PERSON_NAME][DOMAIN_NAME]" at bounding box center [168, 34] width 206 height 35
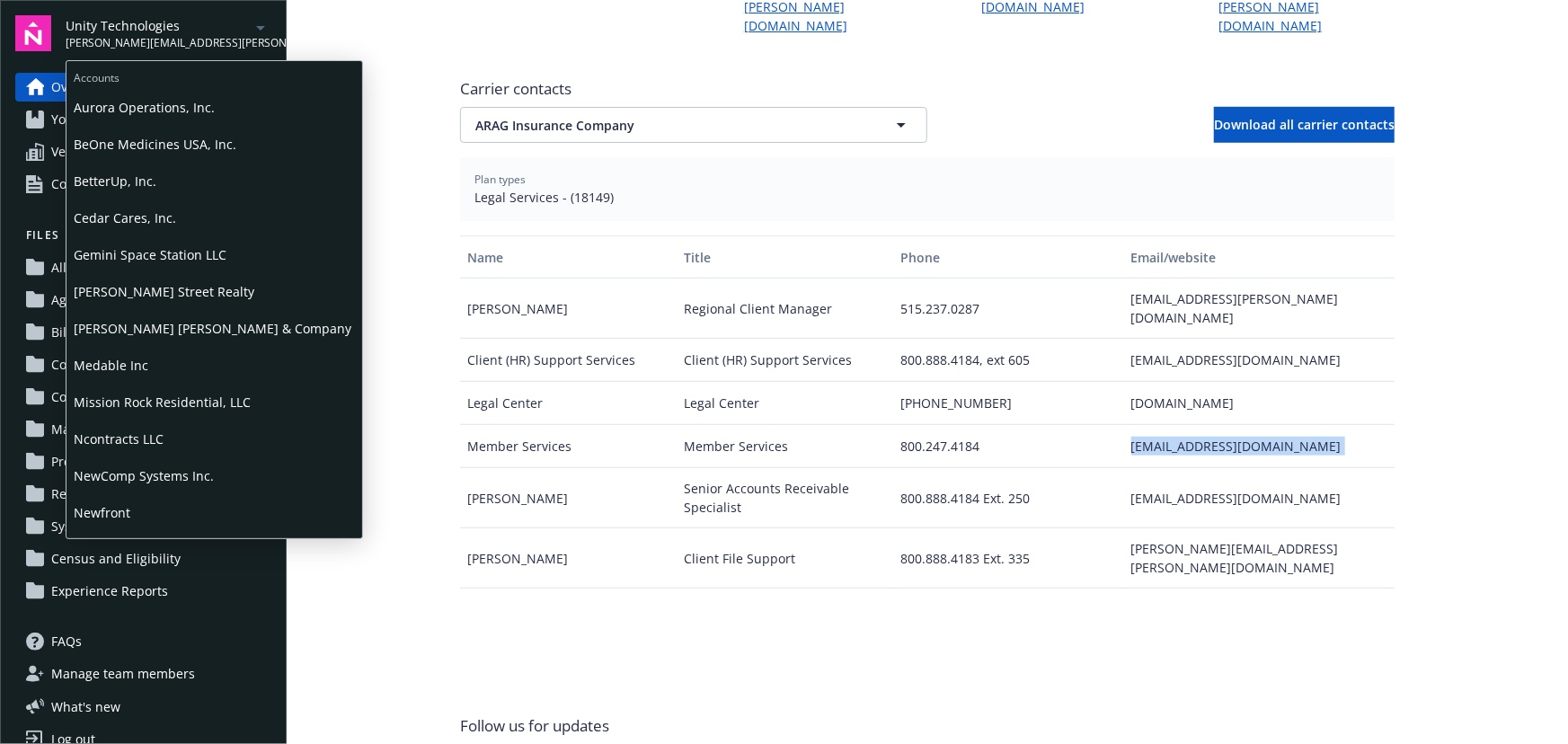
click at [230, 34] on div "Unity Technologies [PERSON_NAME][EMAIL_ADDRESS][PERSON_NAME][DOMAIN_NAME]" at bounding box center [168, 34] width 206 height 35
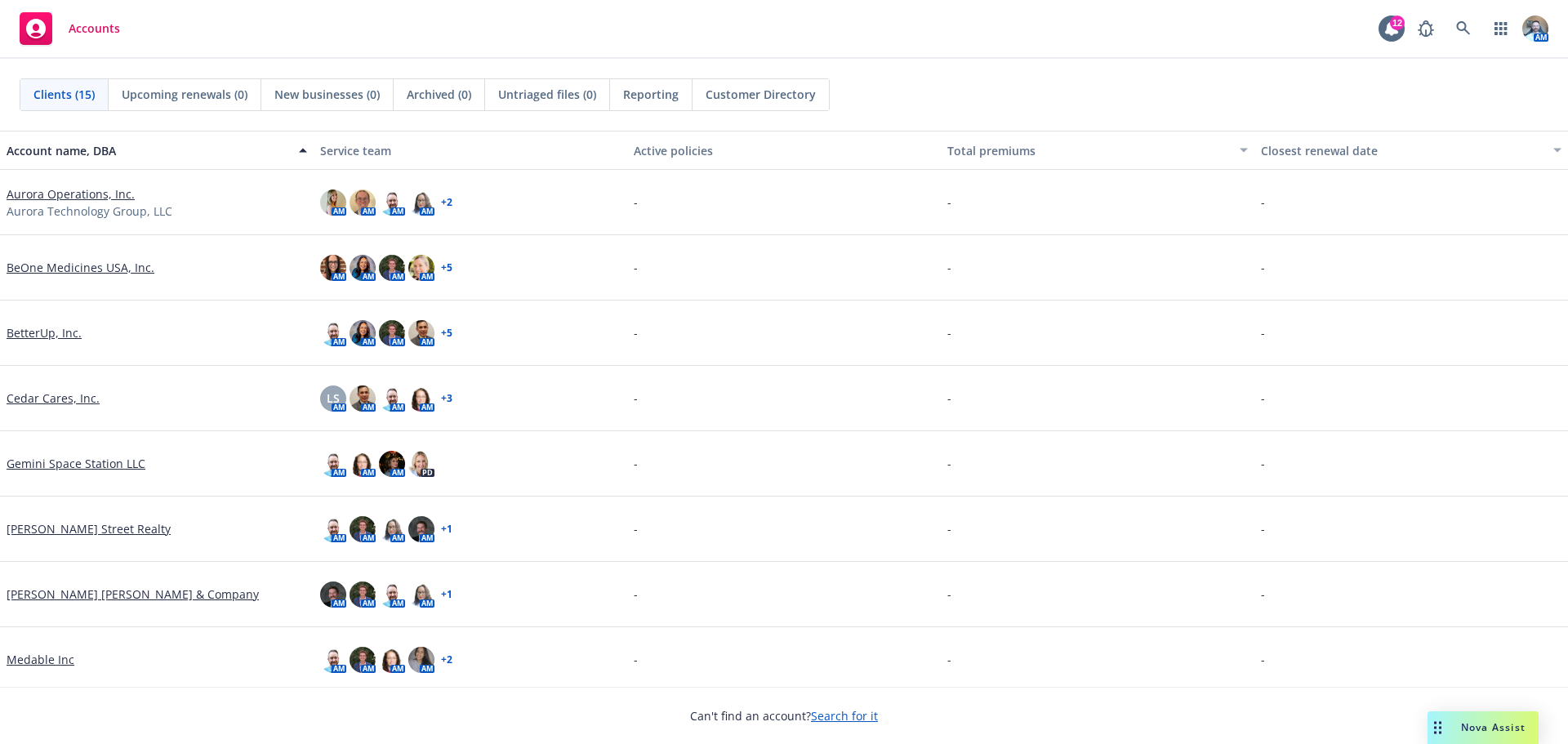
click at [91, 273] on link "BeOne Medicines USA, Inc." at bounding box center [80, 267] width 148 height 17
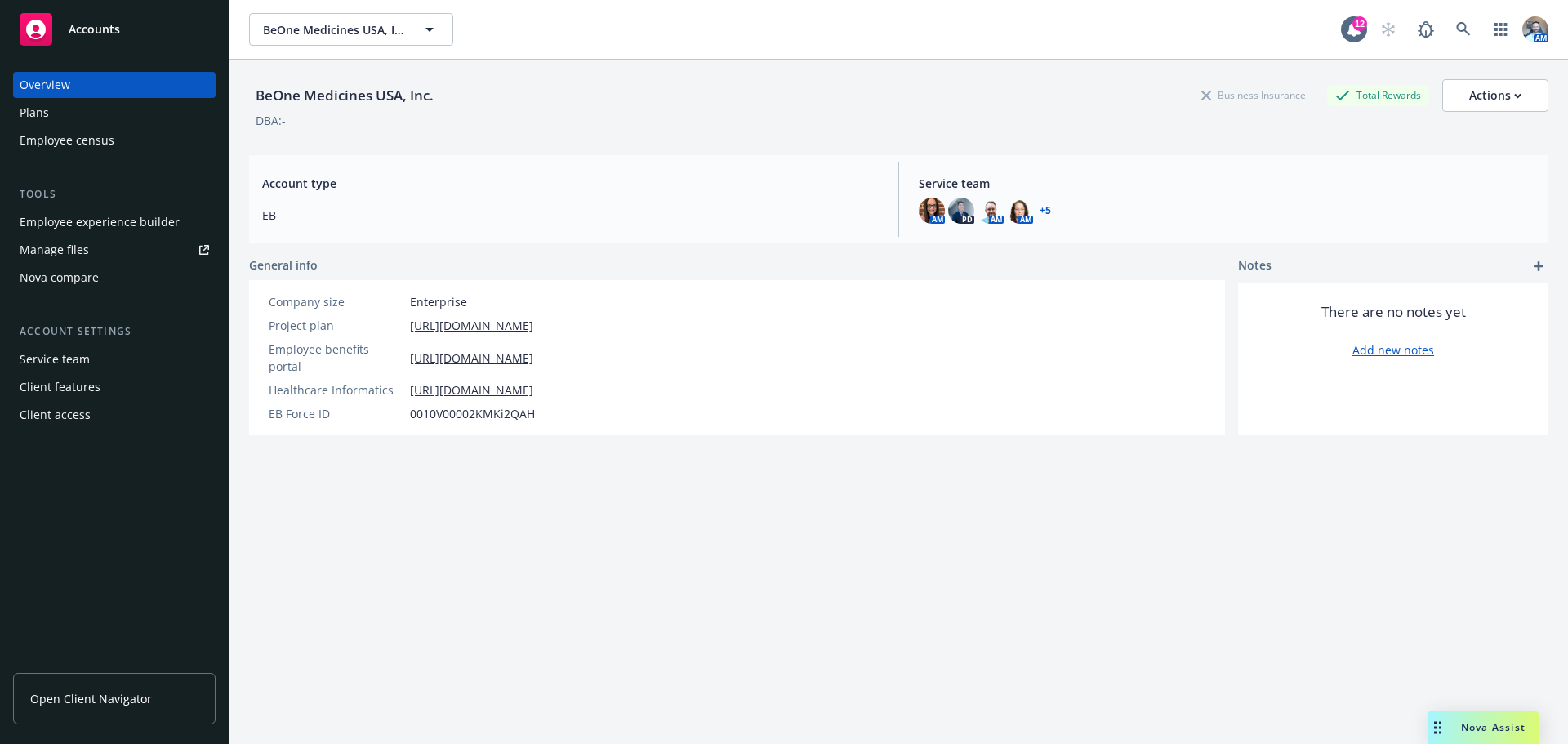
click at [36, 102] on div "Plans" at bounding box center [34, 113] width 30 height 26
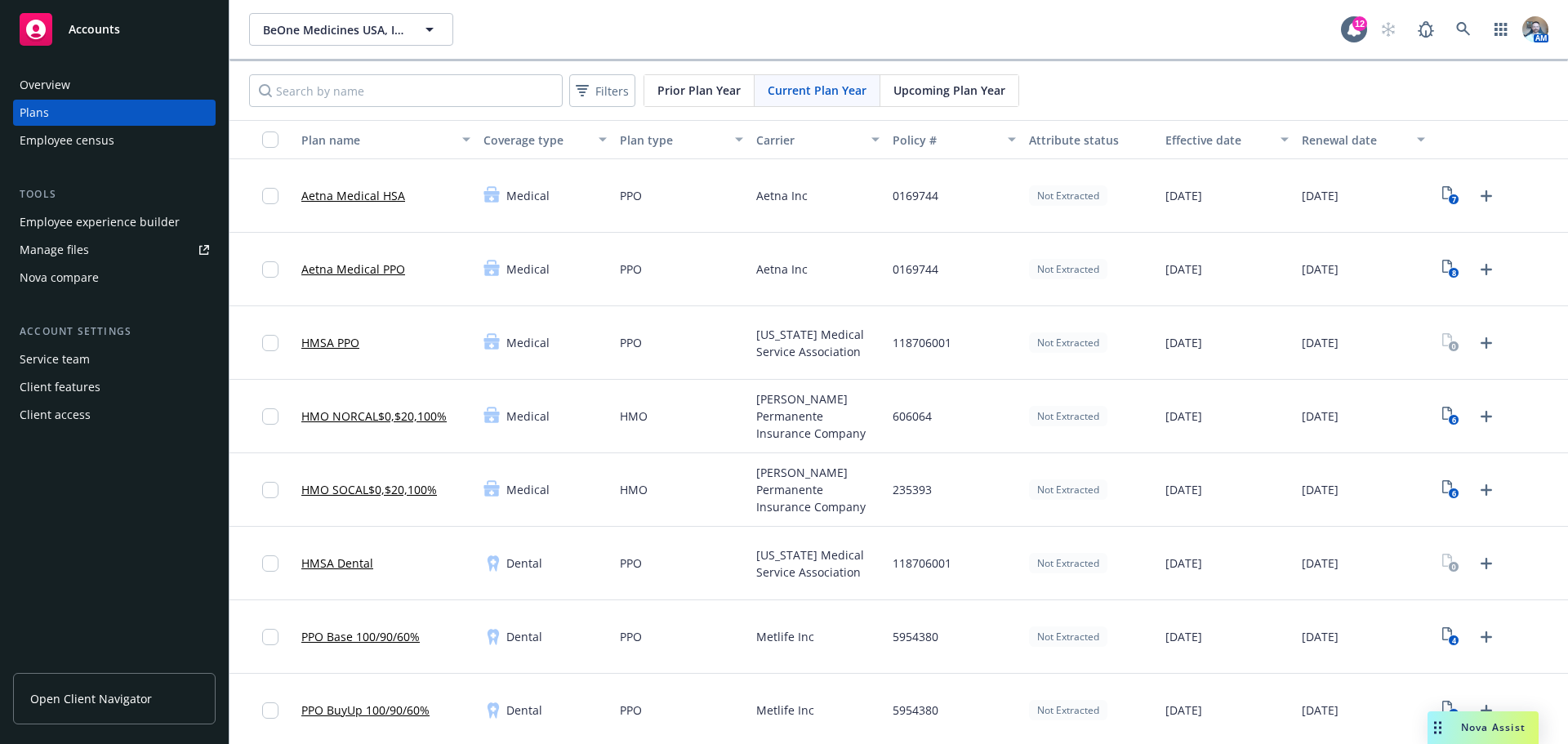
click at [368, 200] on link "Aetna Medical HSA" at bounding box center [353, 196] width 104 height 17
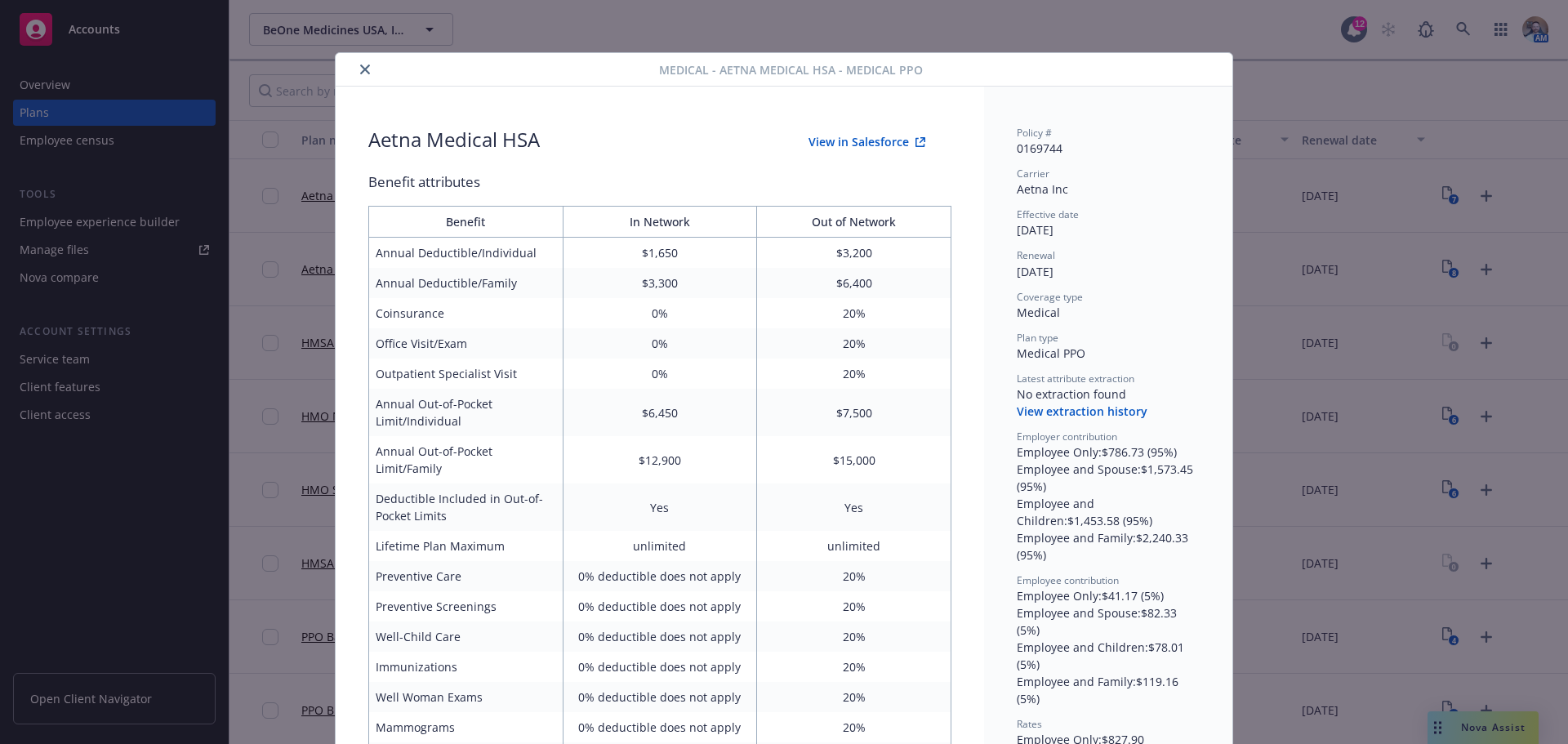
scroll to position [49, 0]
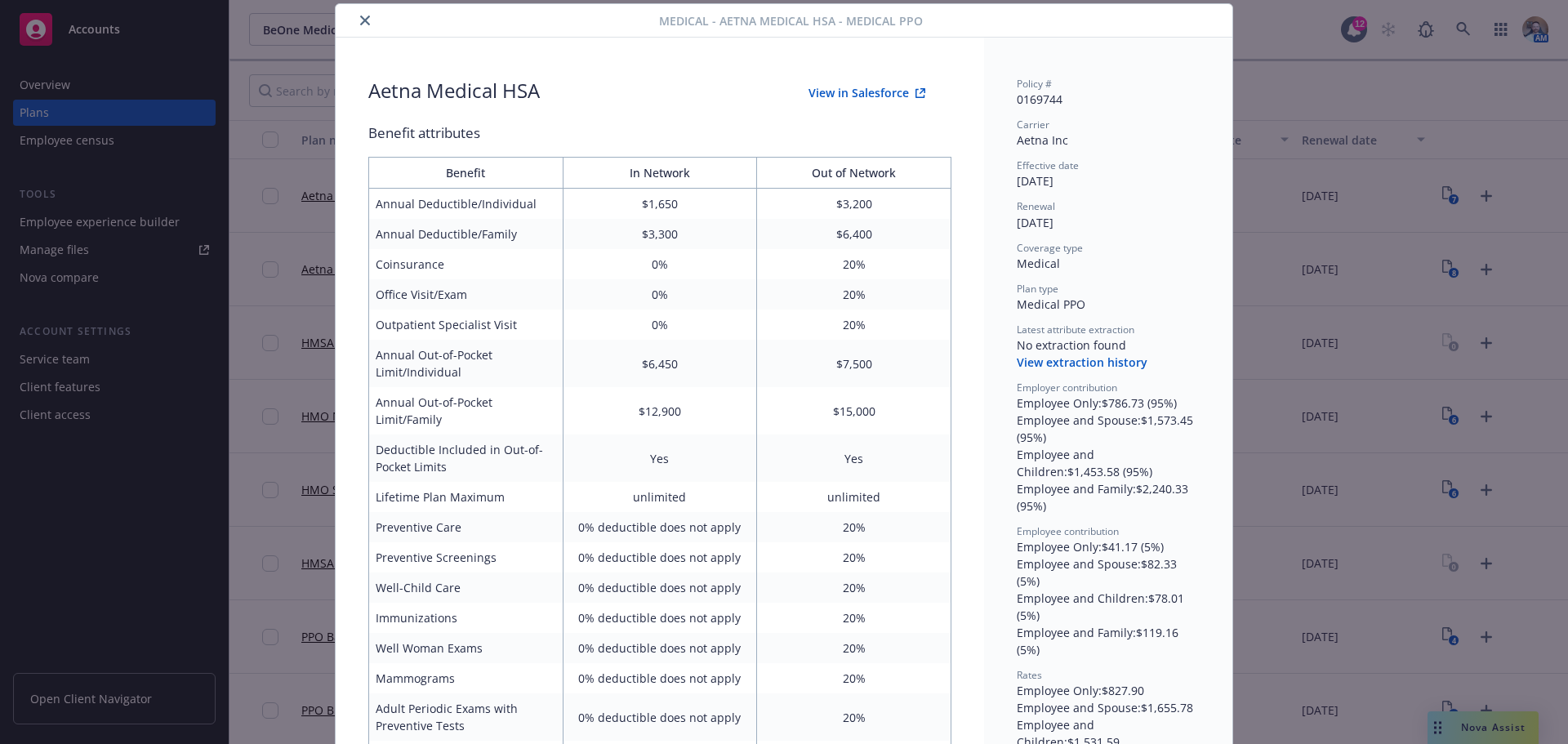
click at [353, 11] on div at bounding box center [500, 20] width 316 height 19
click at [344, 16] on div at bounding box center [500, 20] width 316 height 19
click at [355, 21] on button "close" at bounding box center [365, 20] width 19 height 19
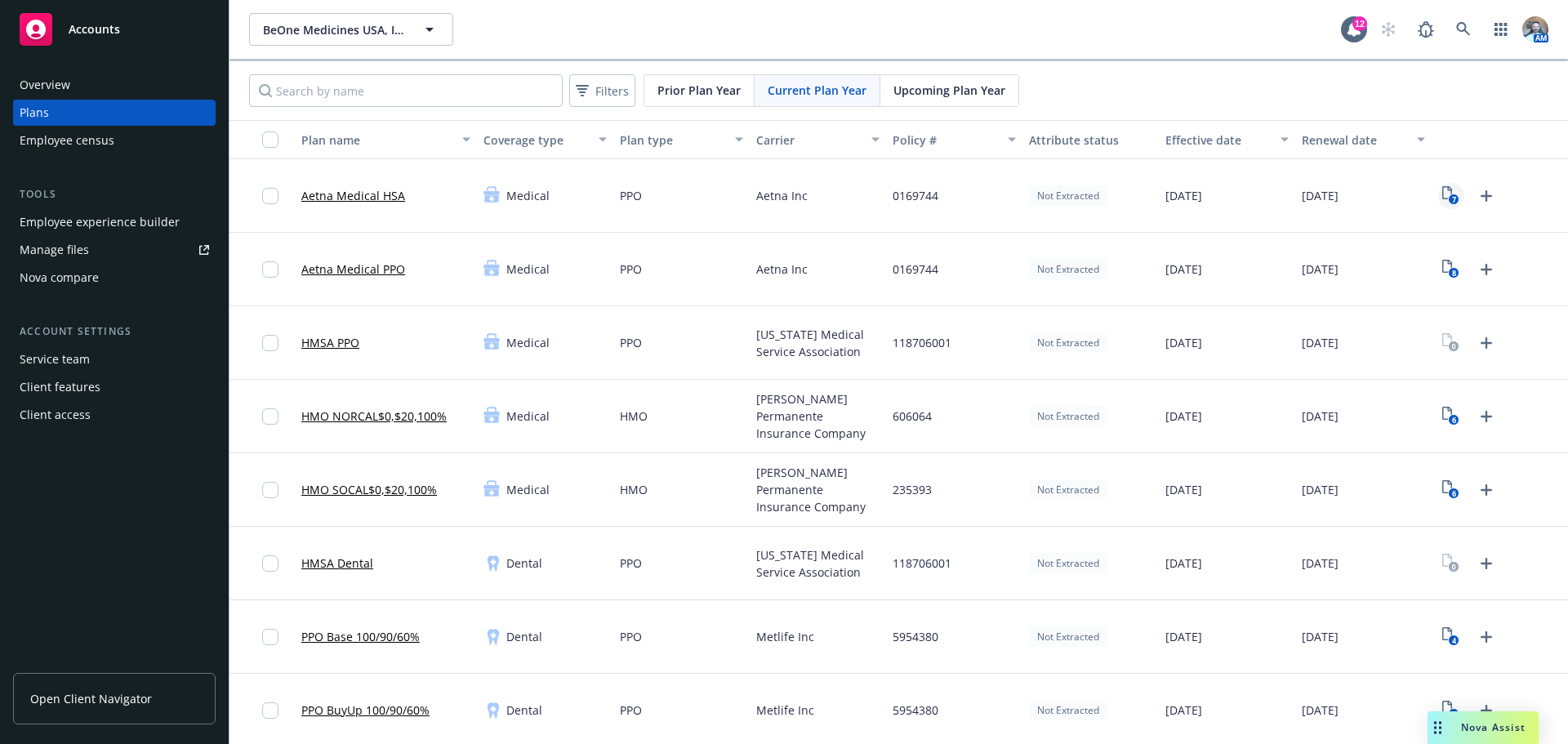
click at [1438, 205] on link "7" at bounding box center [1450, 196] width 26 height 26
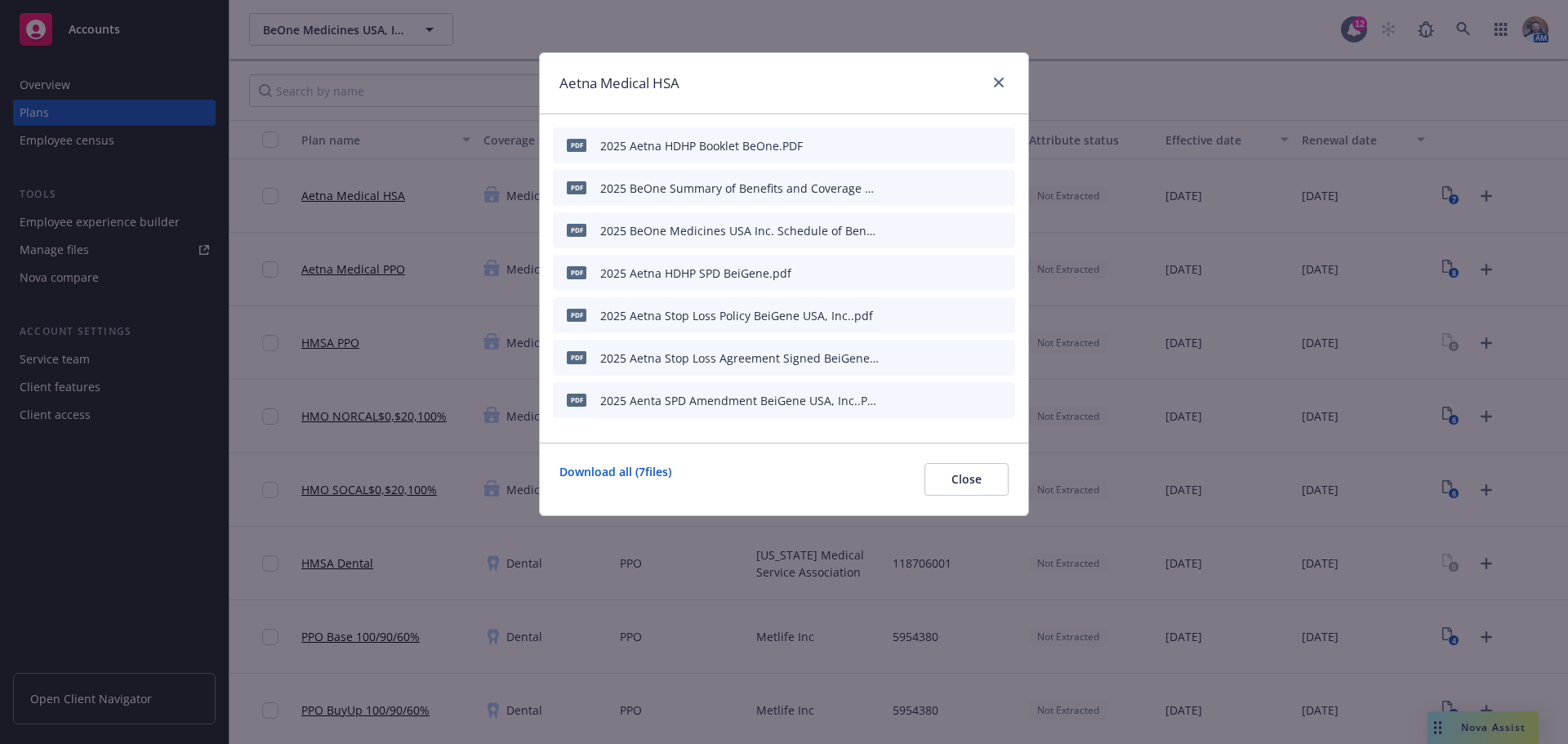
click at [119, 208] on div "Aetna Medical HSA PDF 2025 Aetna HDHP Booklet BeOne.PDF pdf 2025 BeOne Summary …" at bounding box center [784, 372] width 1568 height 744
click at [993, 74] on link "close" at bounding box center [998, 82] width 19 height 19
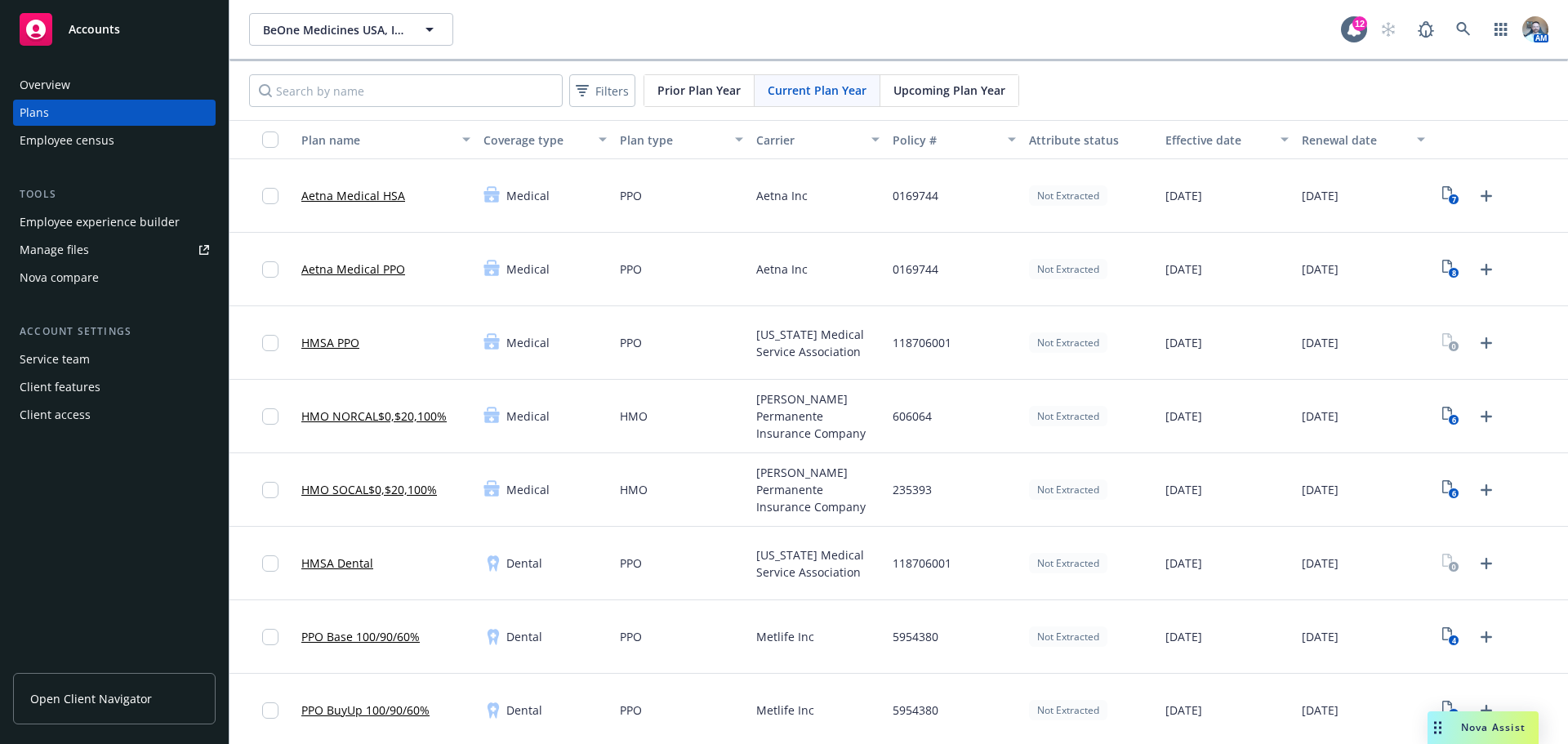
click at [68, 81] on div "Overview" at bounding box center [45, 85] width 51 height 26
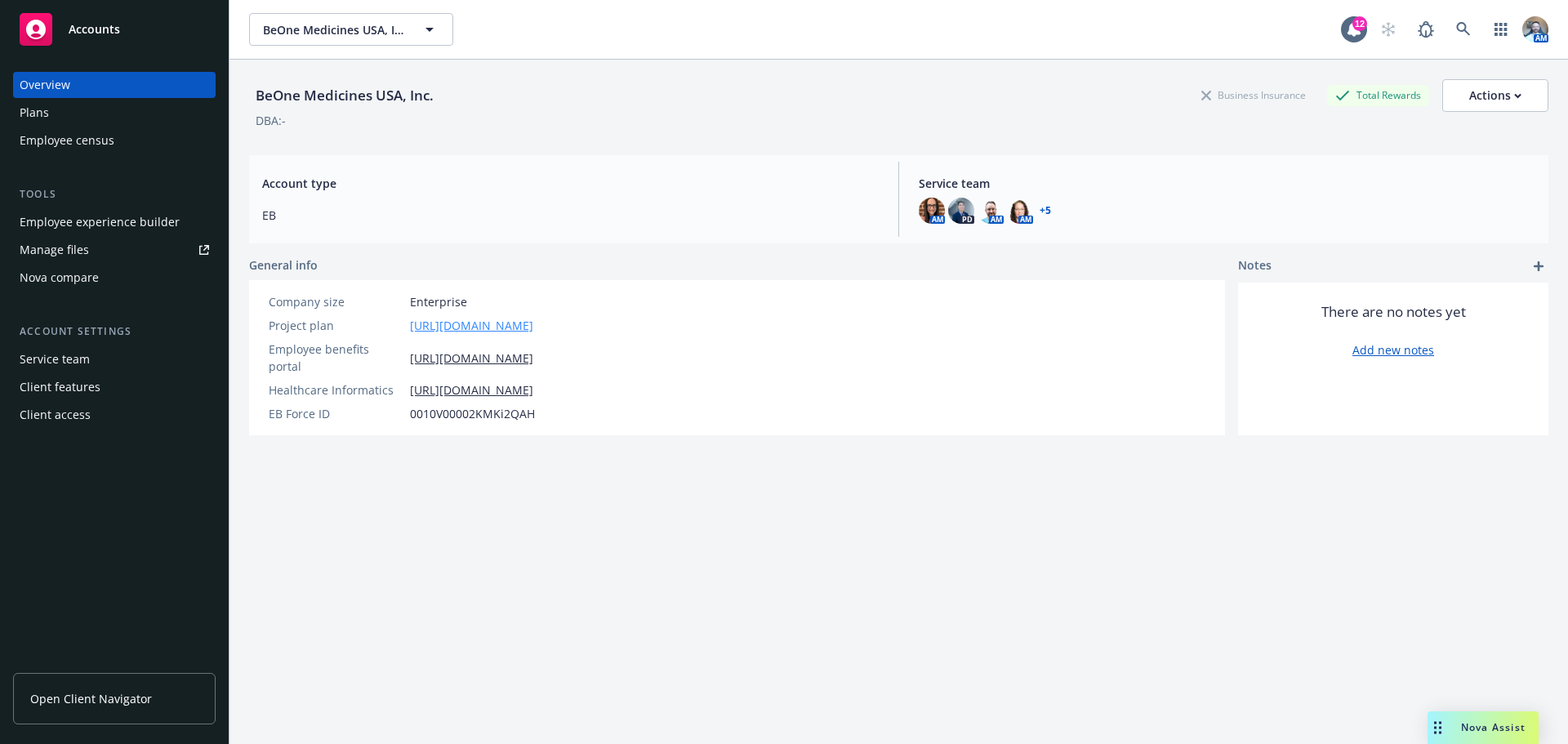
click at [503, 318] on link "[URL][DOMAIN_NAME]" at bounding box center [471, 325] width 124 height 17
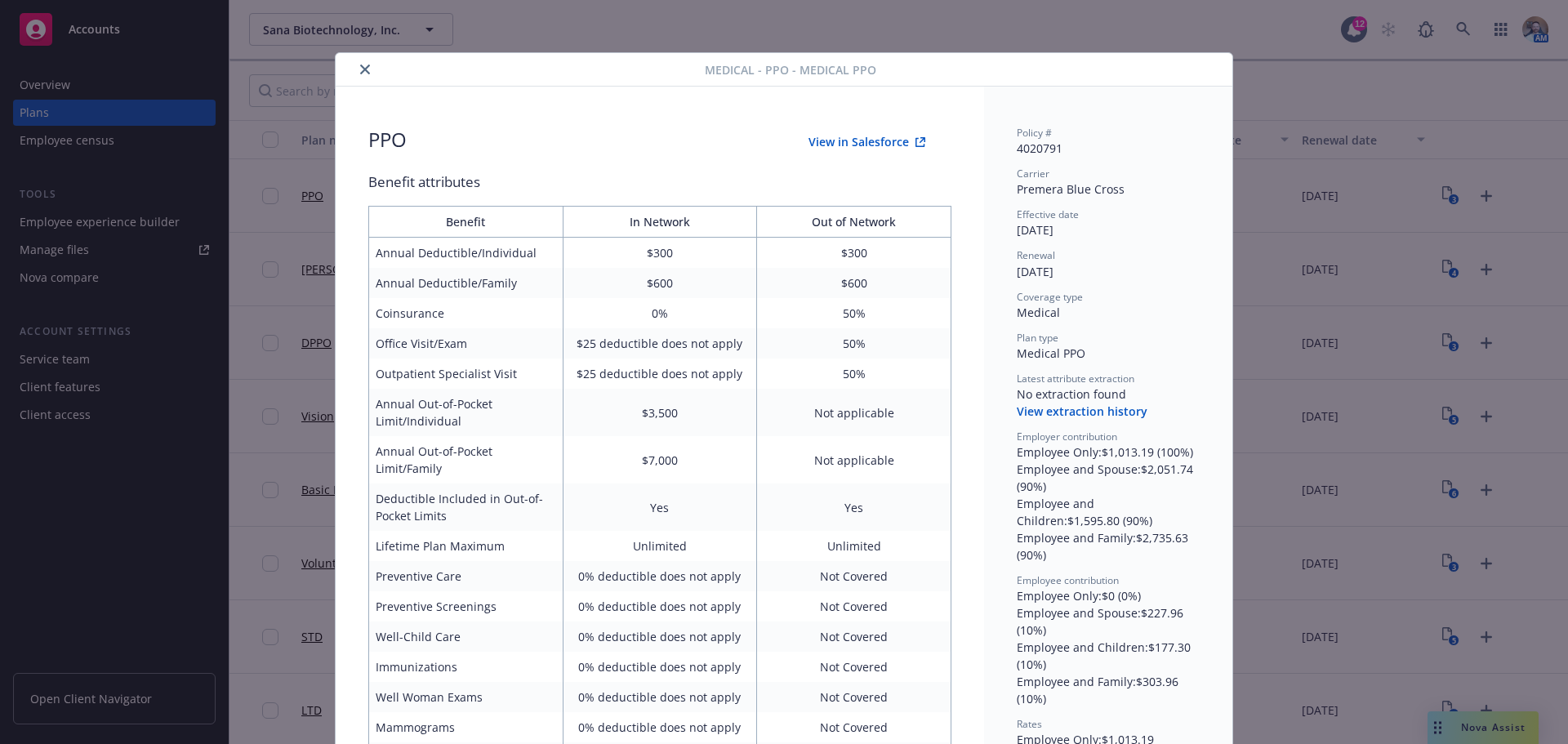
scroll to position [703, 0]
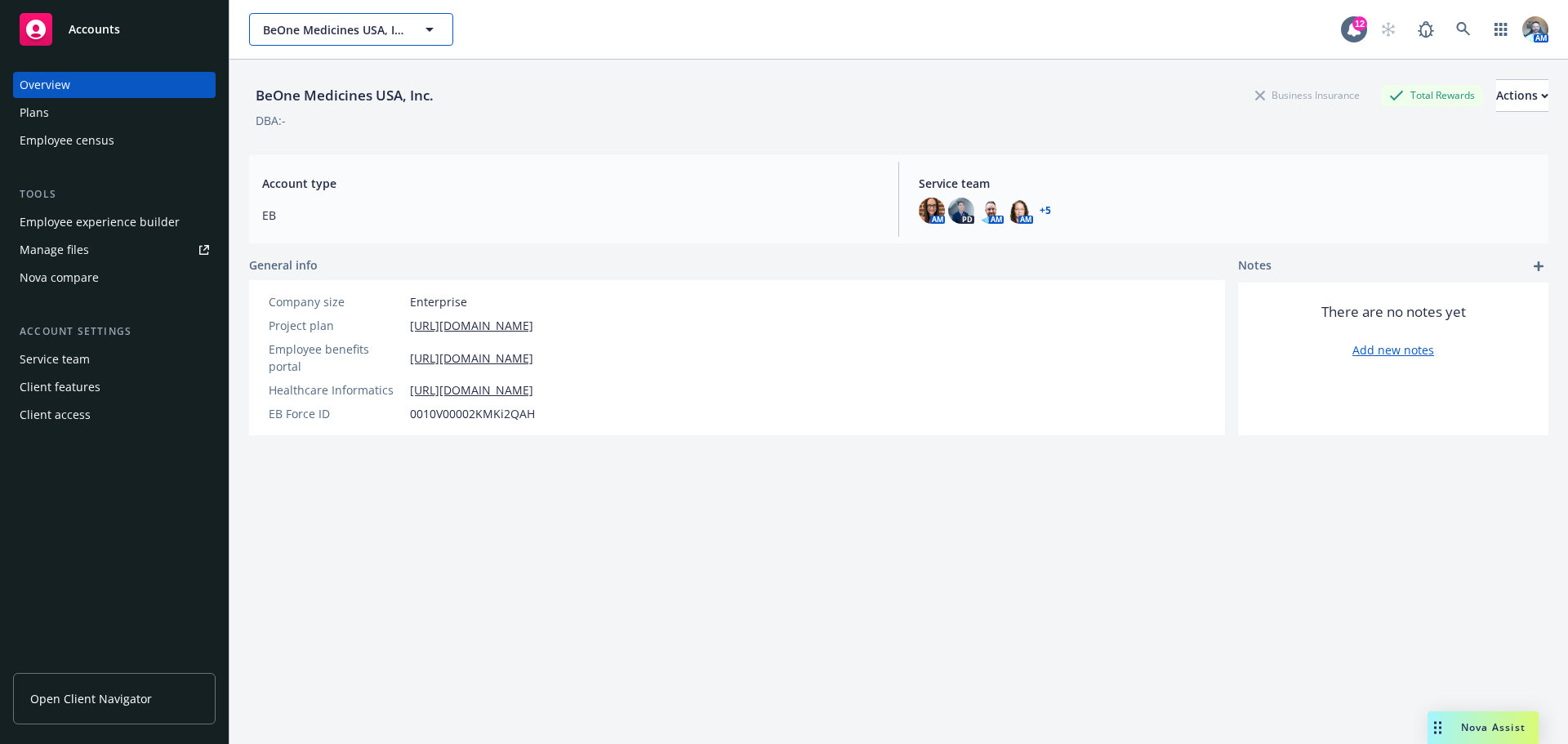
click at [380, 36] on span "BeOne Medicines USA, Inc." at bounding box center [333, 30] width 141 height 17
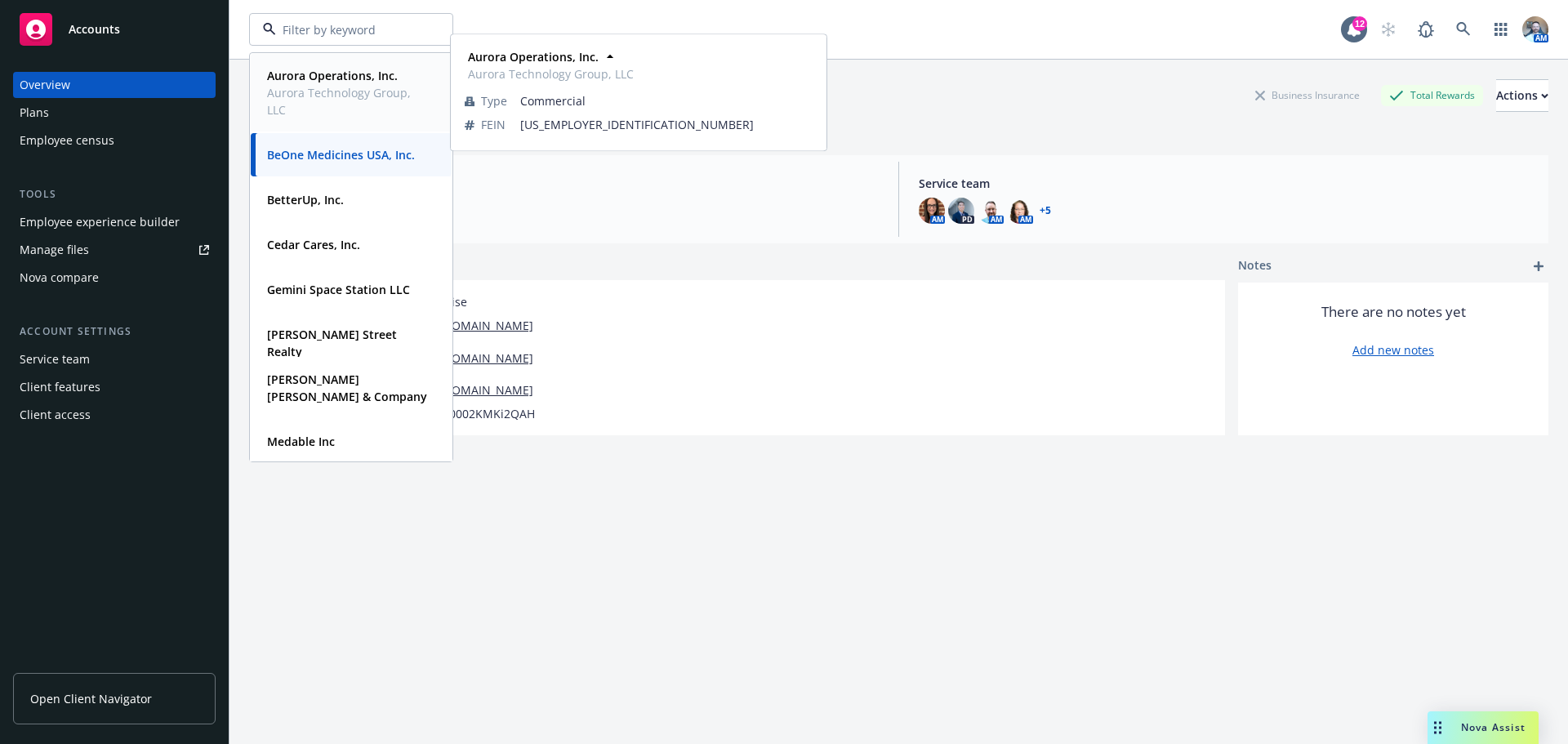
click at [310, 62] on div "Aurora Operations, Inc. Aurora Technology Group, LLC Type Commercial FEIN [US_E…" at bounding box center [350, 93] width 201 height 78
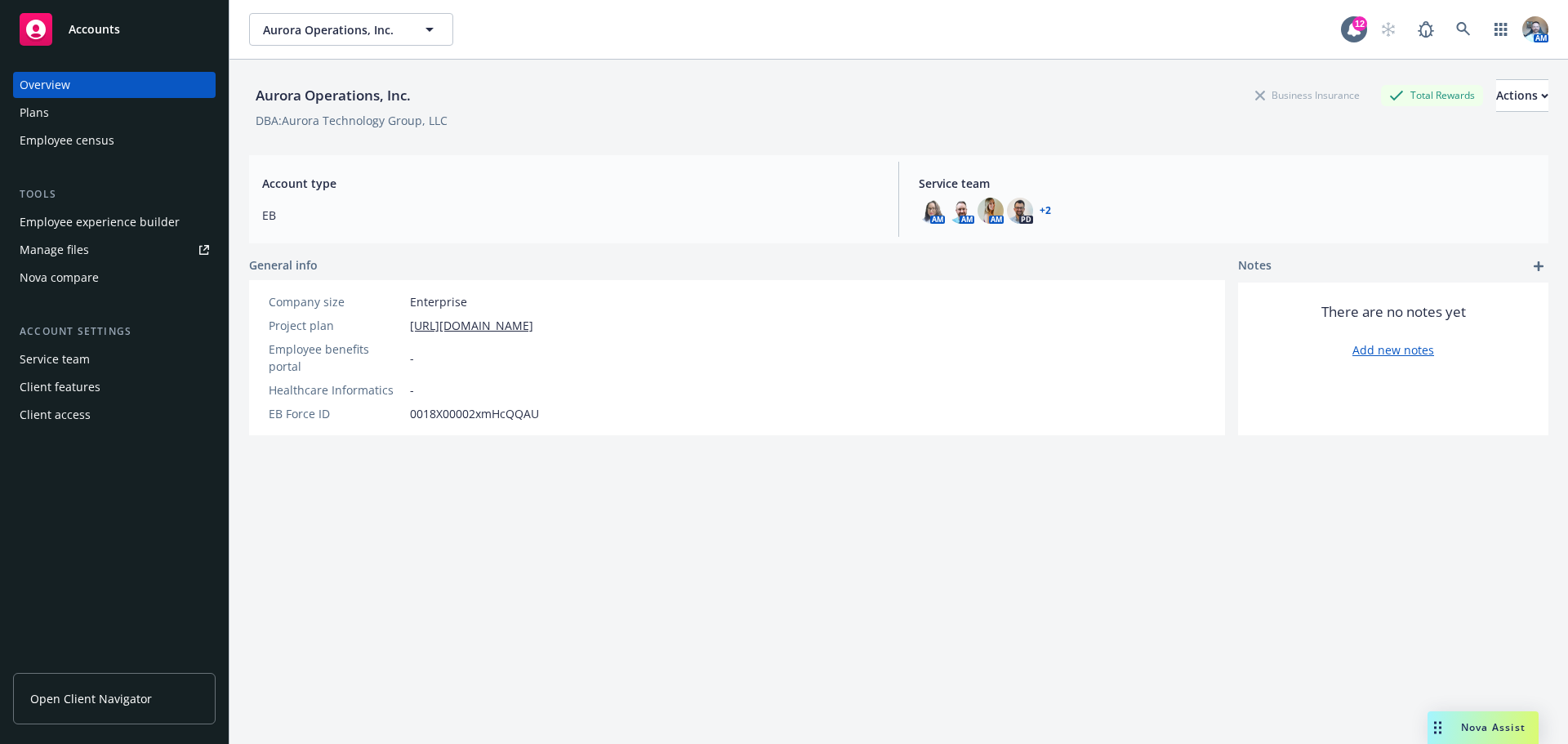
click at [70, 122] on div "Plans" at bounding box center [114, 113] width 190 height 26
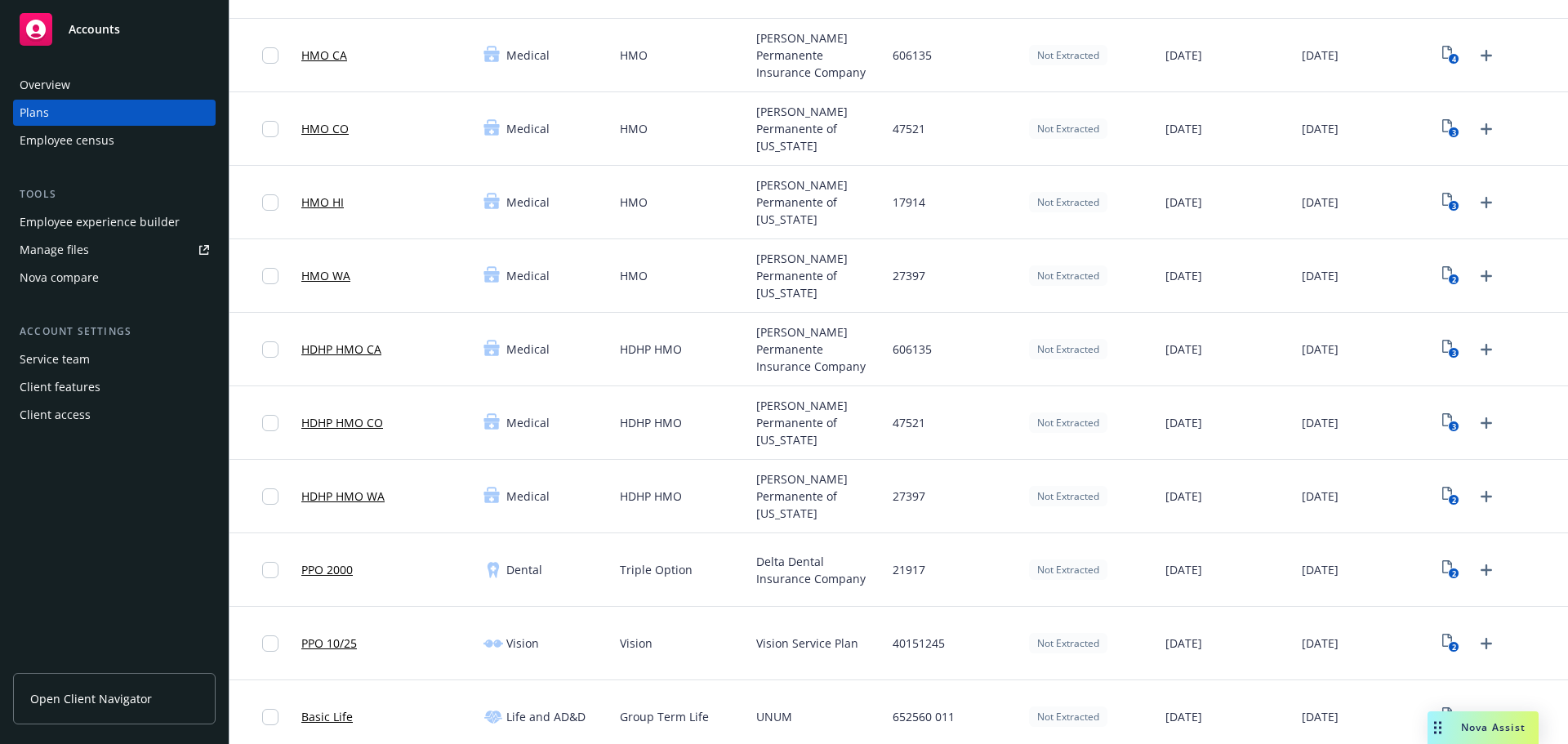
scroll to position [408, 0]
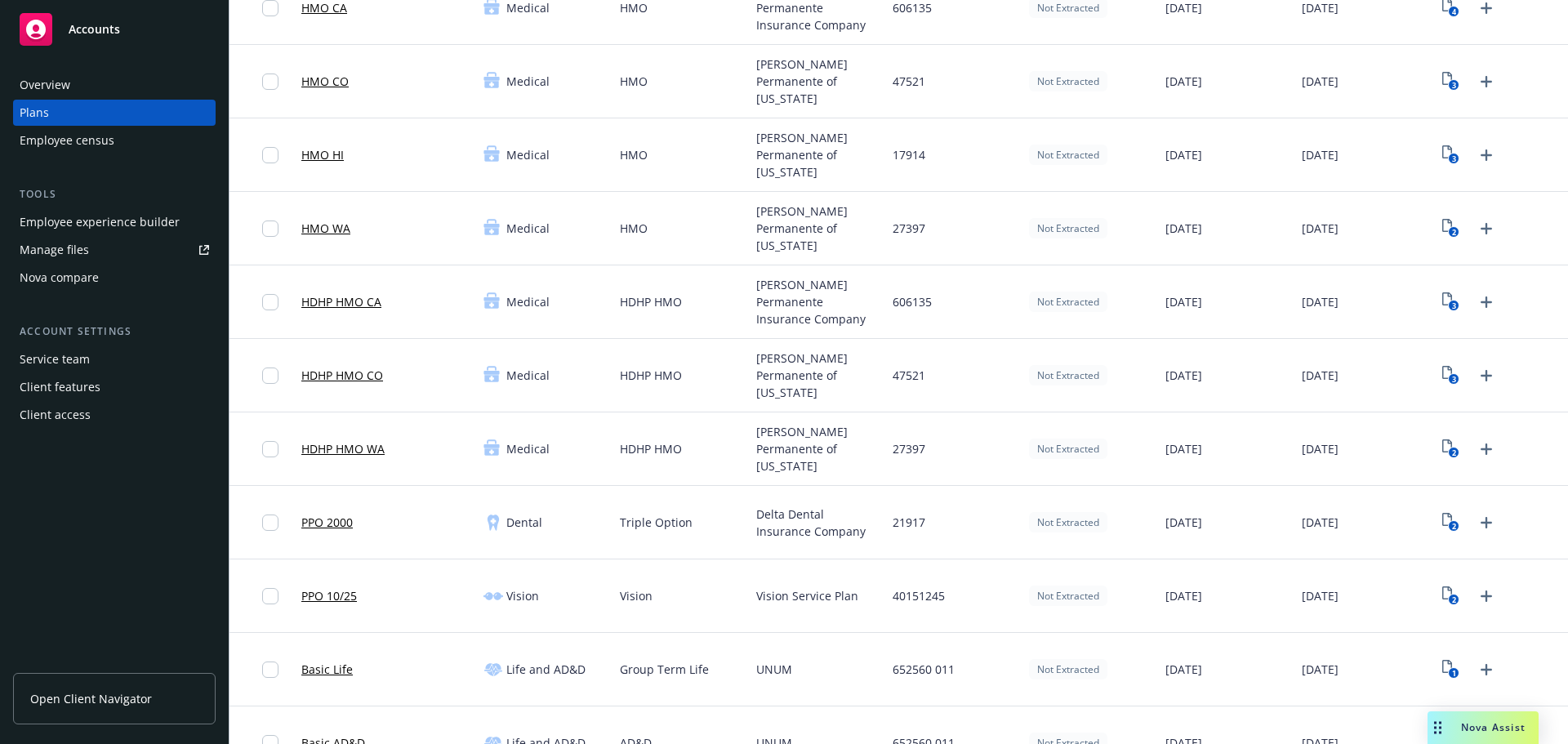
click at [901, 525] on span "21917" at bounding box center [909, 522] width 33 height 17
click at [902, 525] on span "21917" at bounding box center [909, 522] width 33 height 17
copy span "21917"
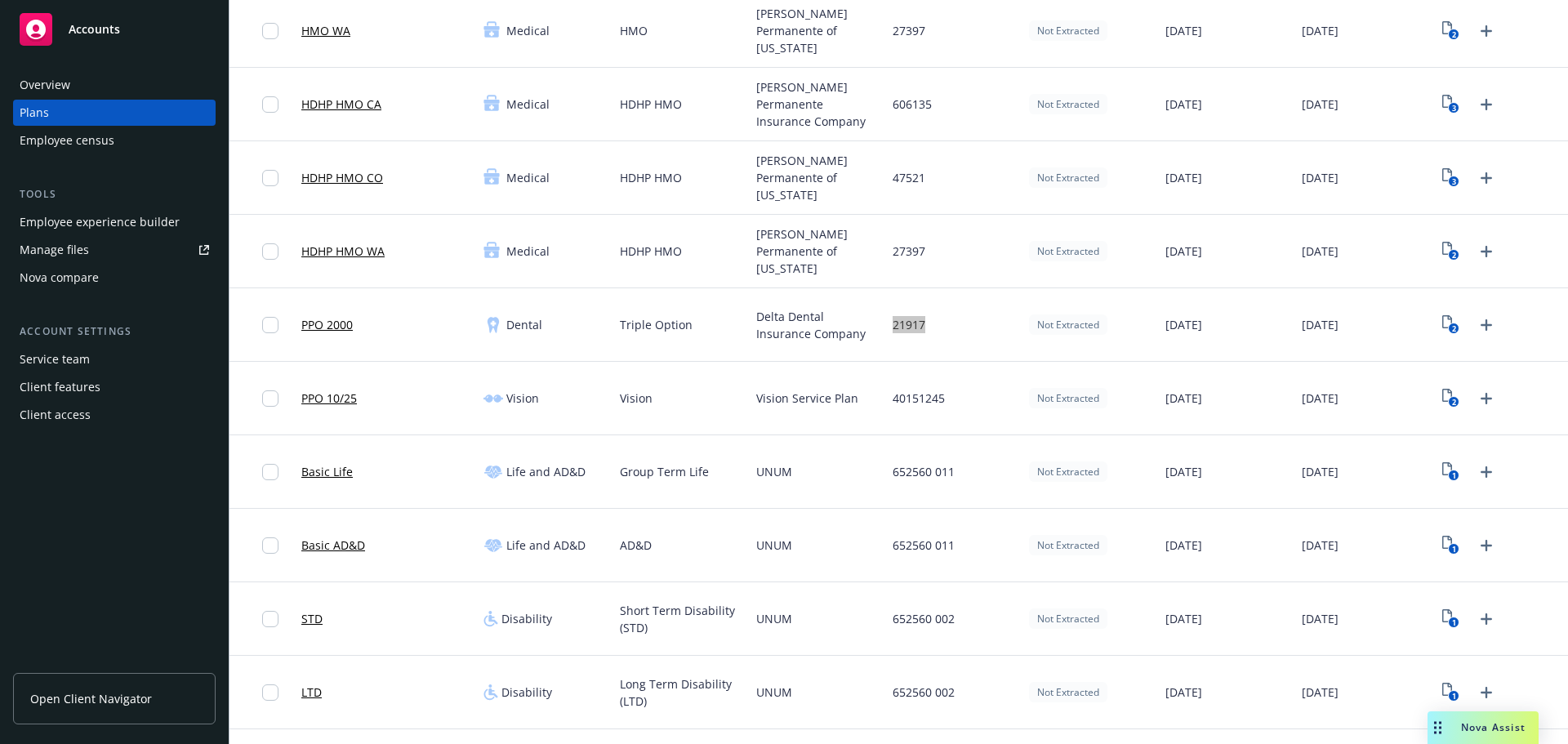
scroll to position [653, 0]
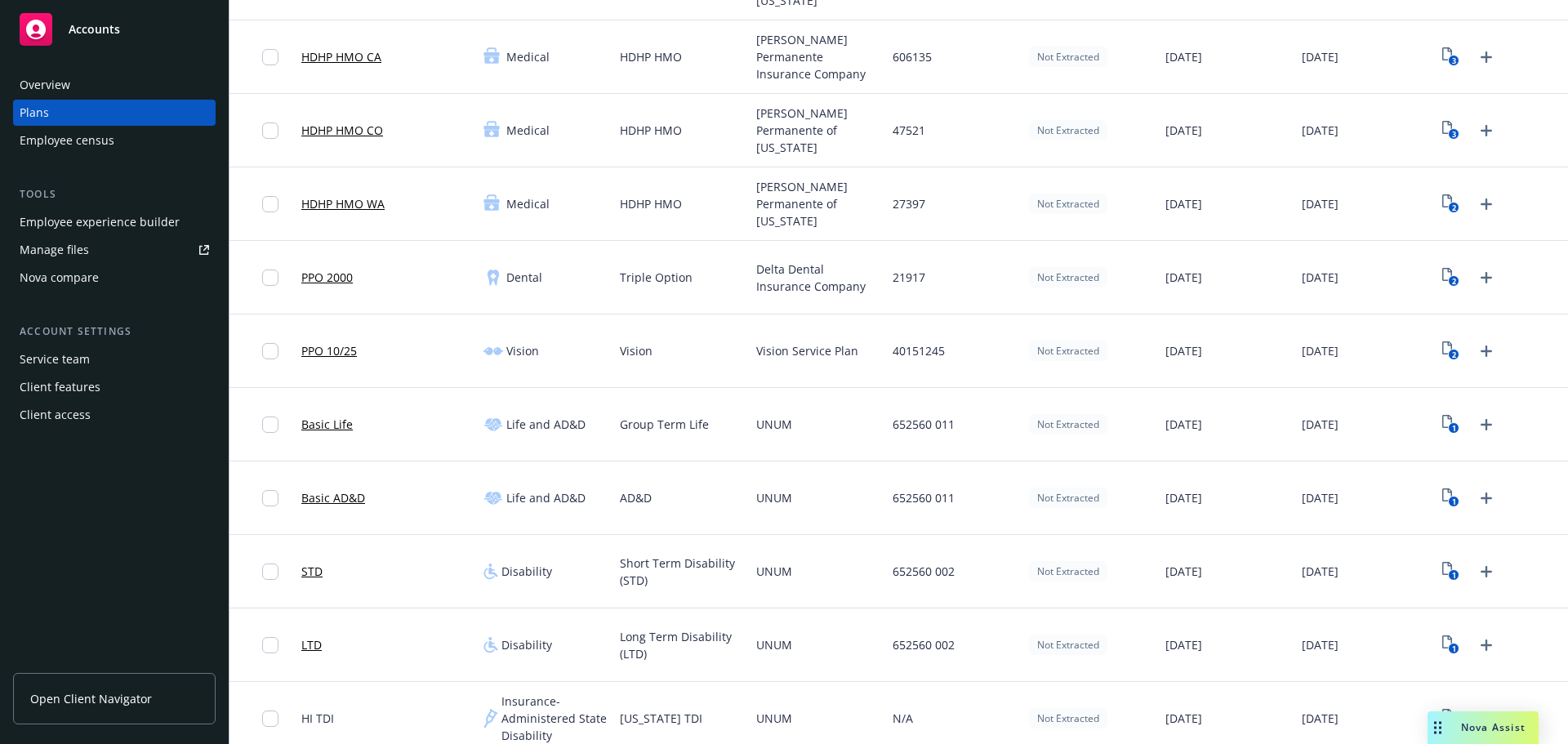
click at [921, 348] on span "40151245" at bounding box center [919, 350] width 52 height 17
copy span "40151245"
